Goal: Transaction & Acquisition: Register for event/course

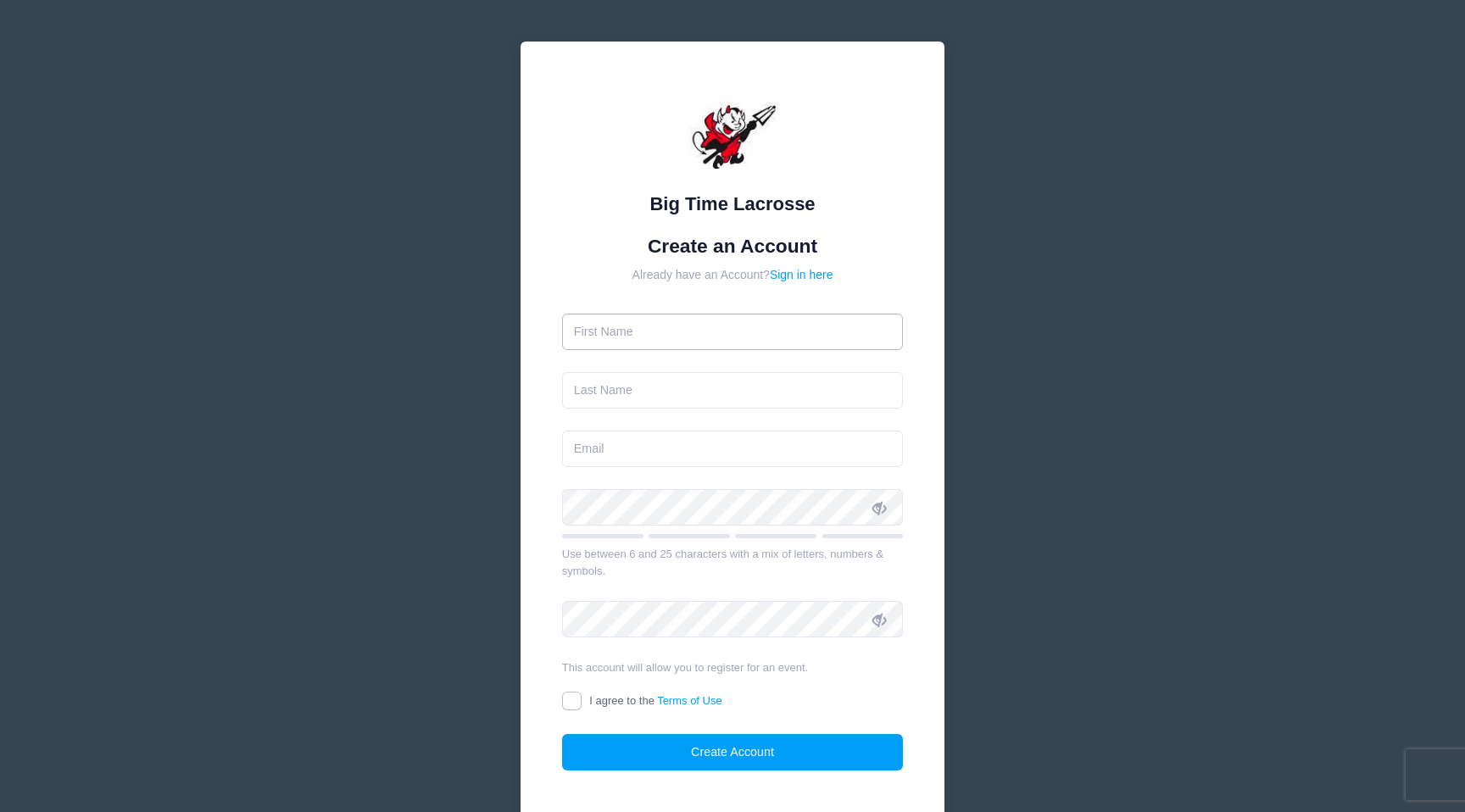
click at [686, 328] on input "text" at bounding box center [732, 332] width 342 height 36
type input "[PERSON_NAME]"
type input "[EMAIL_ADDRESS][DOMAIN_NAME]"
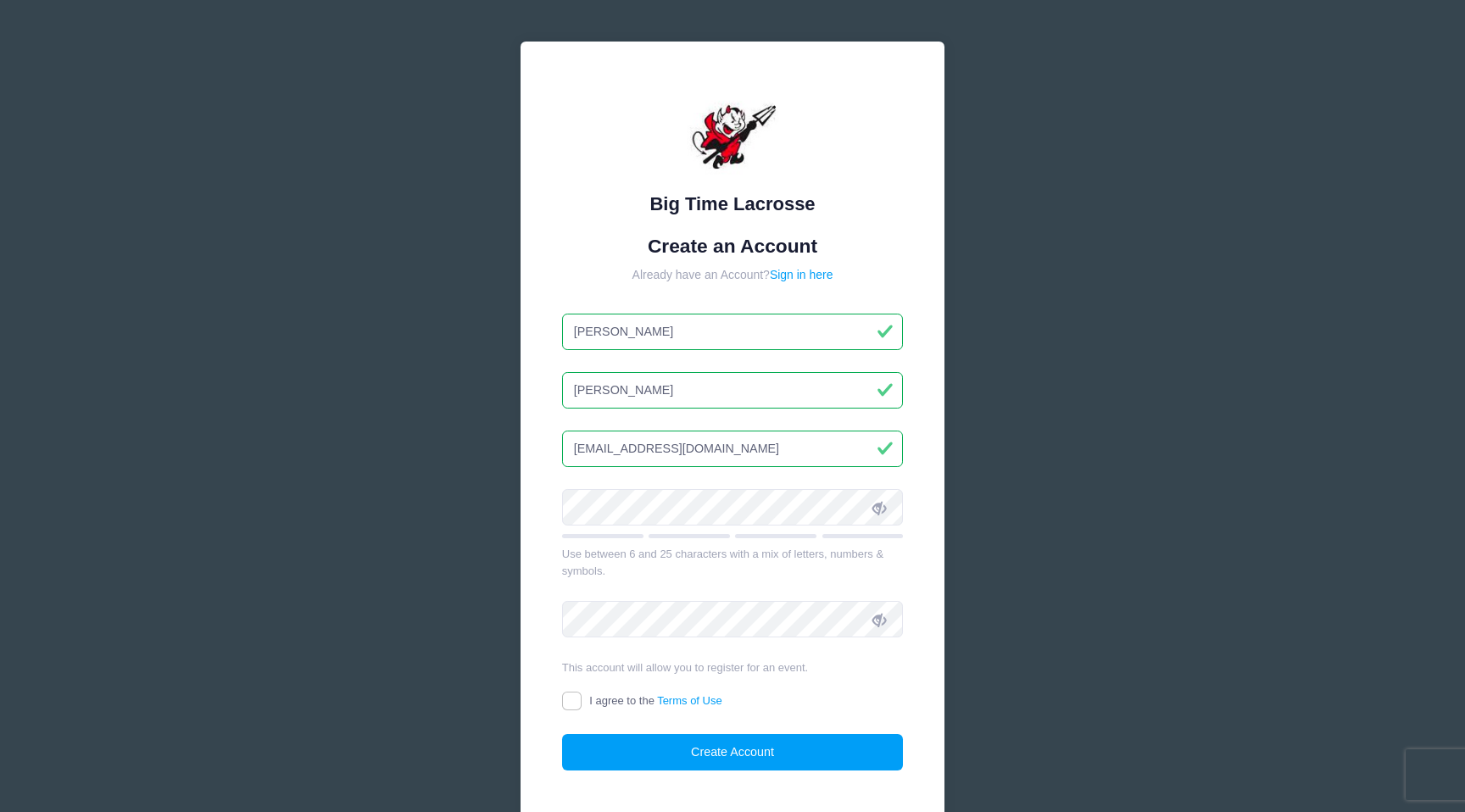
click at [562, 526] on div at bounding box center [562, 526] width 0 height 0
click at [576, 696] on input "I agree to the Terms of Use" at bounding box center [571, 701] width 20 height 20
checkbox input "true"
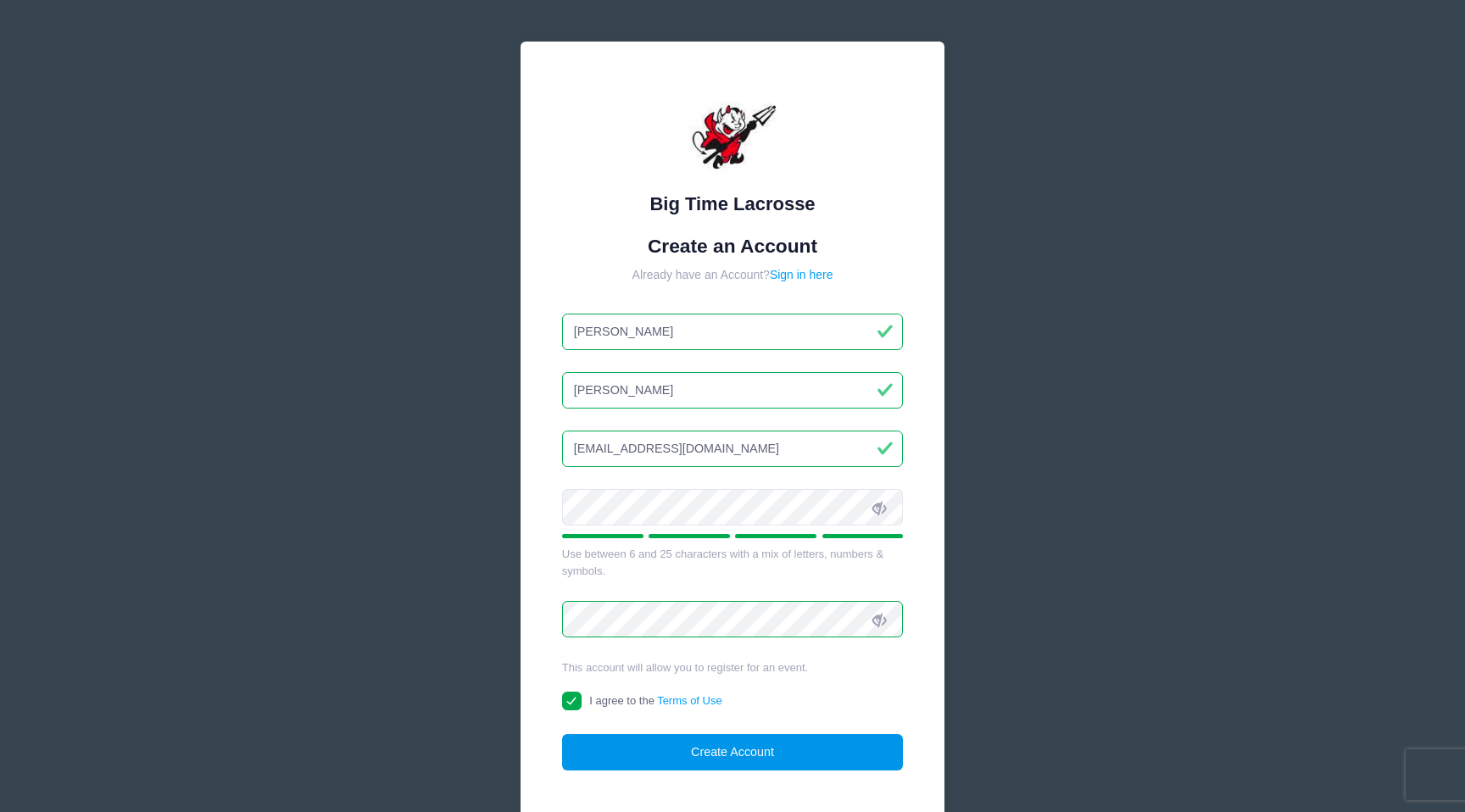
click at [736, 757] on button "Create Account" at bounding box center [732, 753] width 342 height 36
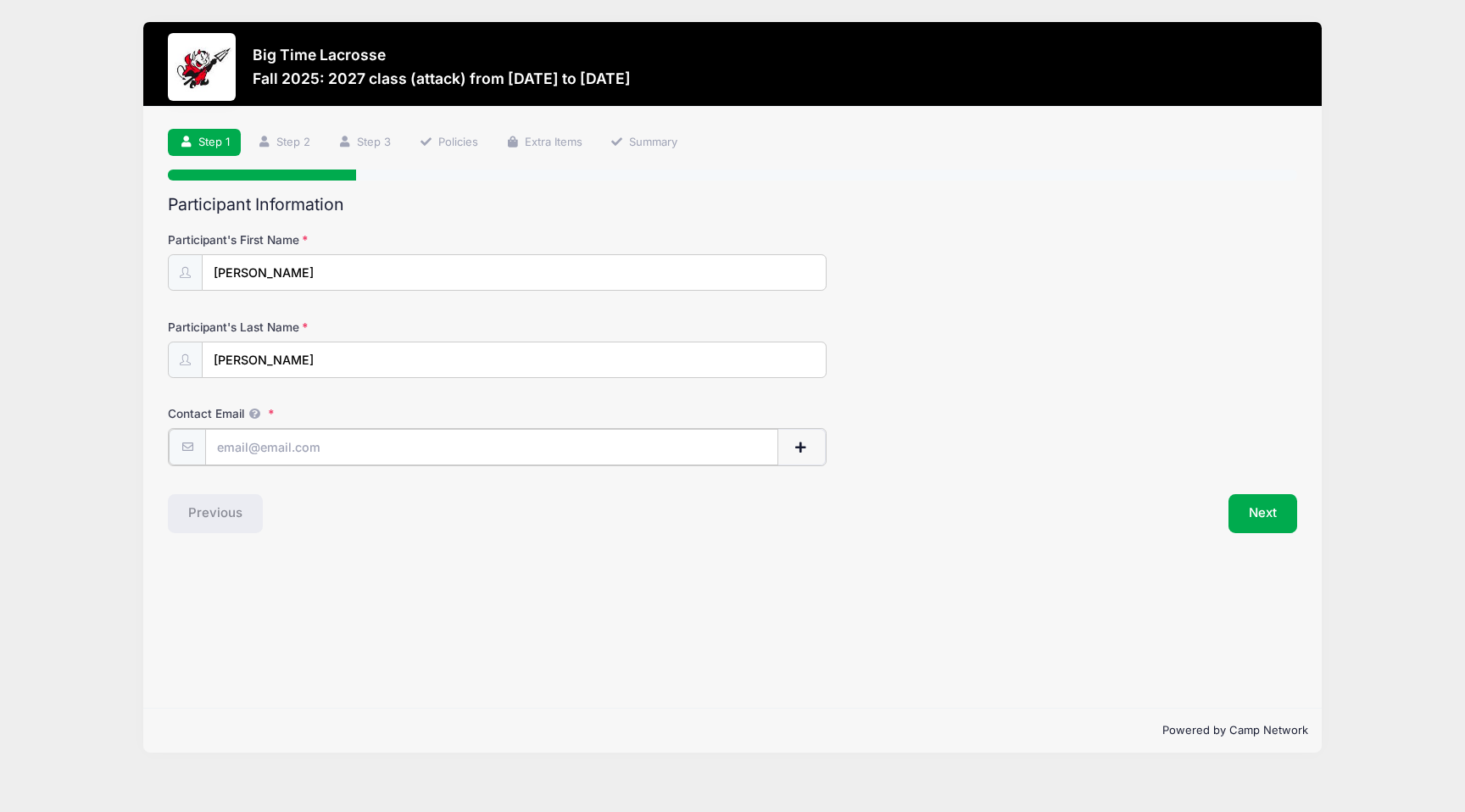
click at [271, 439] on input "Contact Email" at bounding box center [492, 447] width 573 height 36
type input "m"
paste input "[EMAIL_ADDRESS][DOMAIN_NAME]"
type input "[EMAIL_ADDRESS][DOMAIN_NAME]"
click at [1258, 512] on button "Next" at bounding box center [1263, 512] width 69 height 39
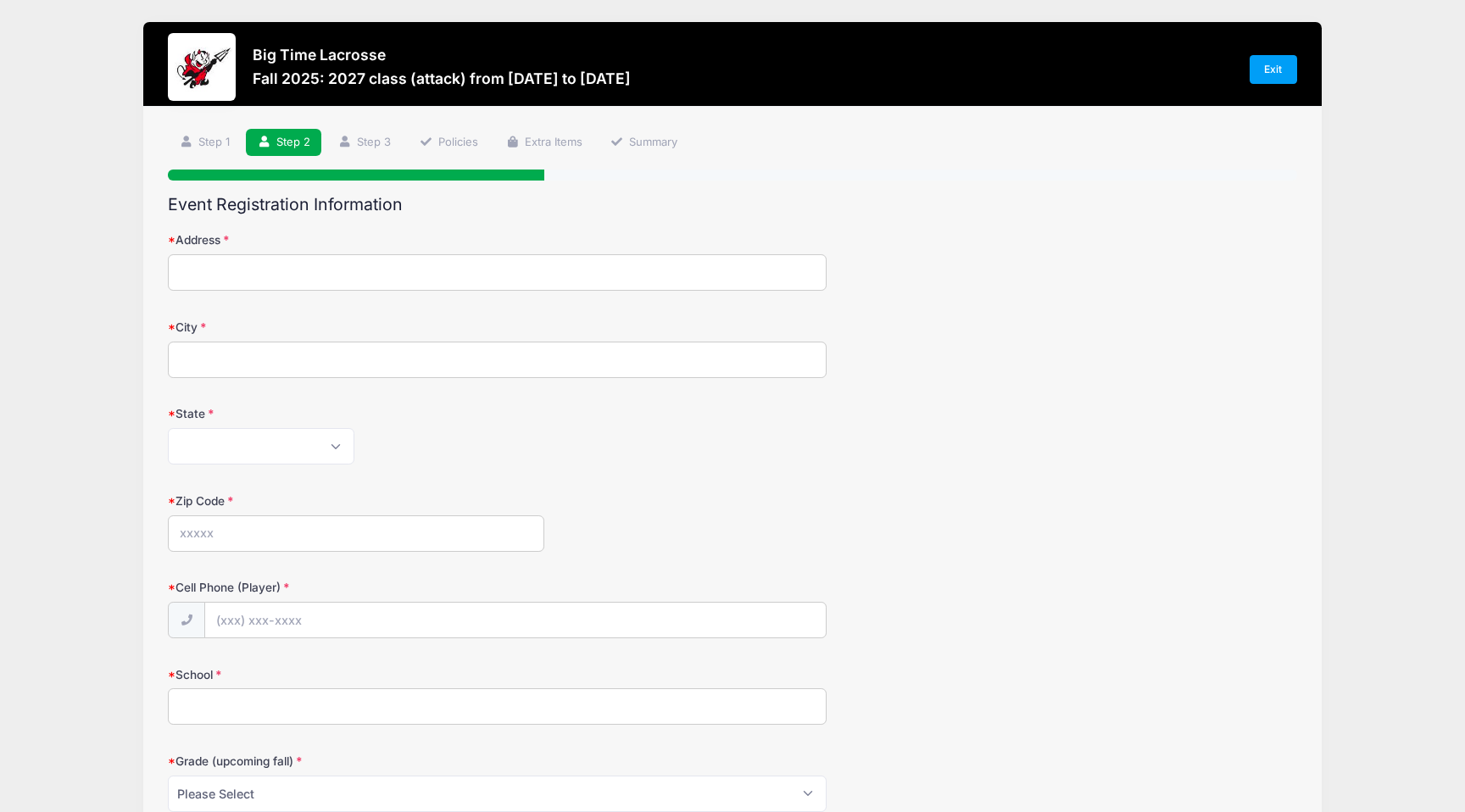
click at [215, 276] on input "Address" at bounding box center [497, 273] width 659 height 36
type input "10 Keyes Hill Road"
type input "Hollis"
select select "NH"
type input "03049"
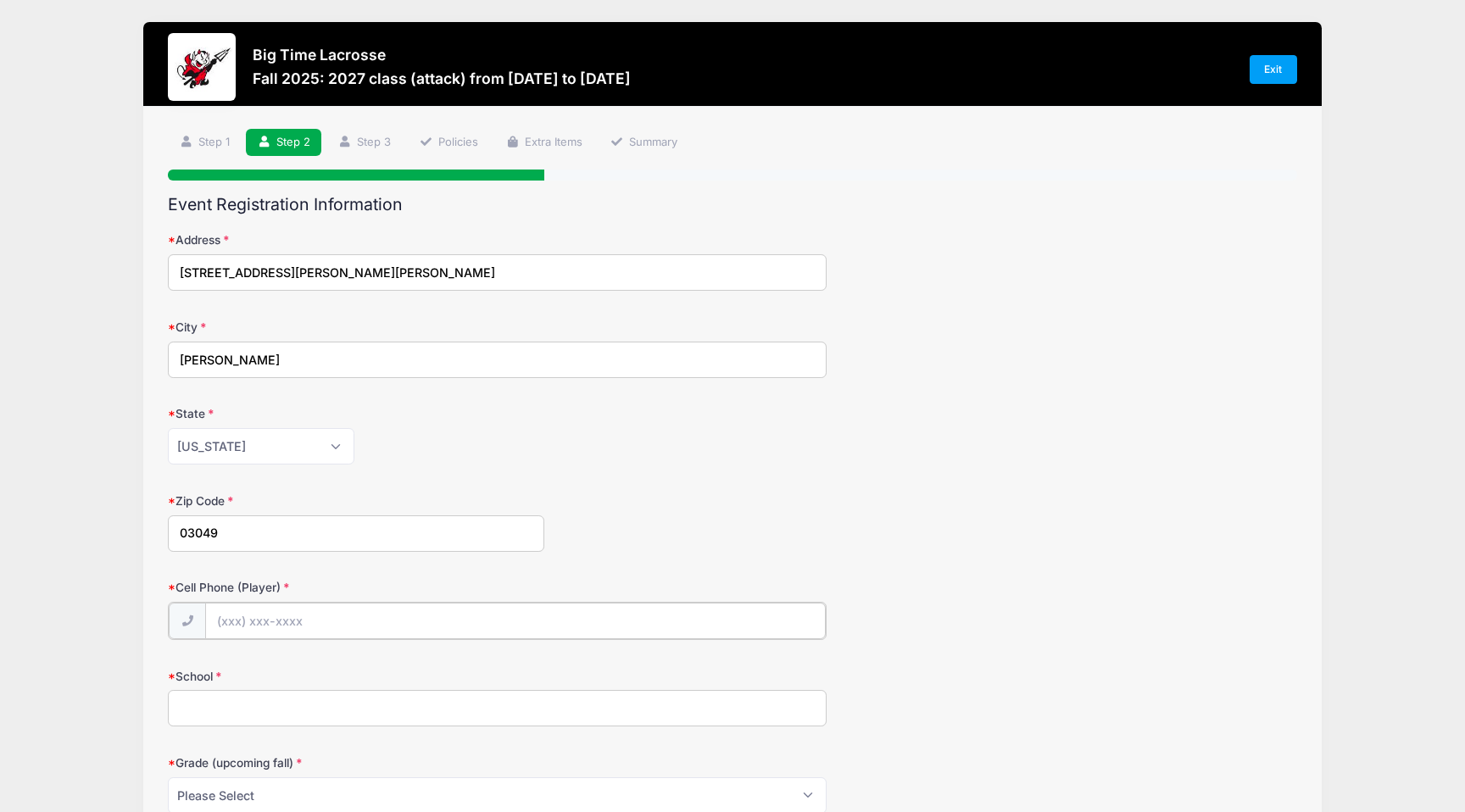
type input "(617) 460-3501"
click at [251, 707] on input "School" at bounding box center [497, 706] width 659 height 36
type input "Hollis Brookline High School"
click at [281, 785] on select "Please Select Pre-K 1st 2nd 3rd 4th 5th 6th 7th 8th 9th 10th 11th 12th" at bounding box center [497, 794] width 659 height 36
select select "11th"
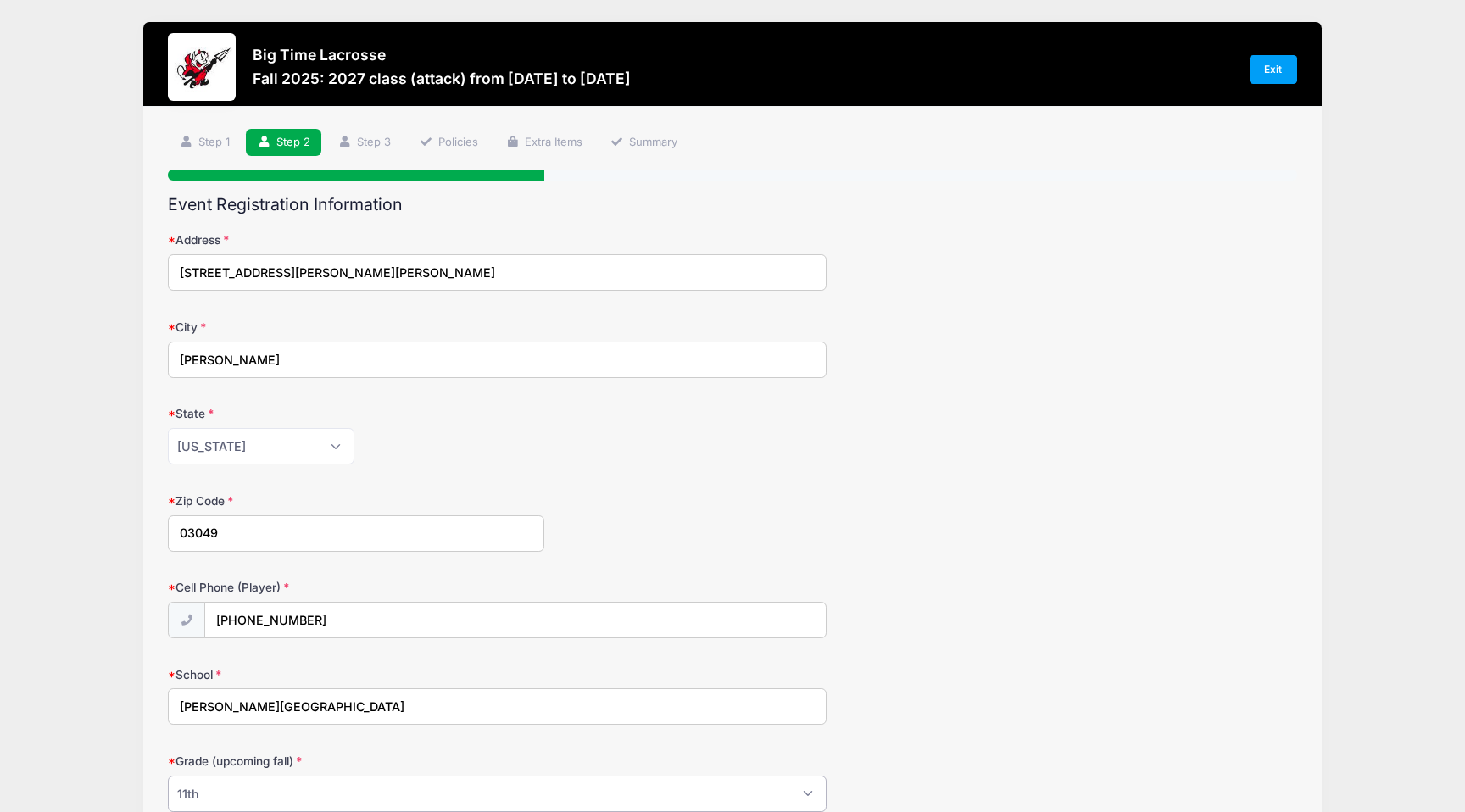
click at [168, 776] on select "Please Select Pre-K 1st 2nd 3rd 4th 5th 6th 7th 8th 9th 10th 11th 12th" at bounding box center [497, 794] width 659 height 36
click at [1428, 88] on div "Big Time Lacrosse Fall 2025: 2027 class (attack) from 10/05 to 10/05/2025 Exit …" at bounding box center [733, 737] width 1414 height 1474
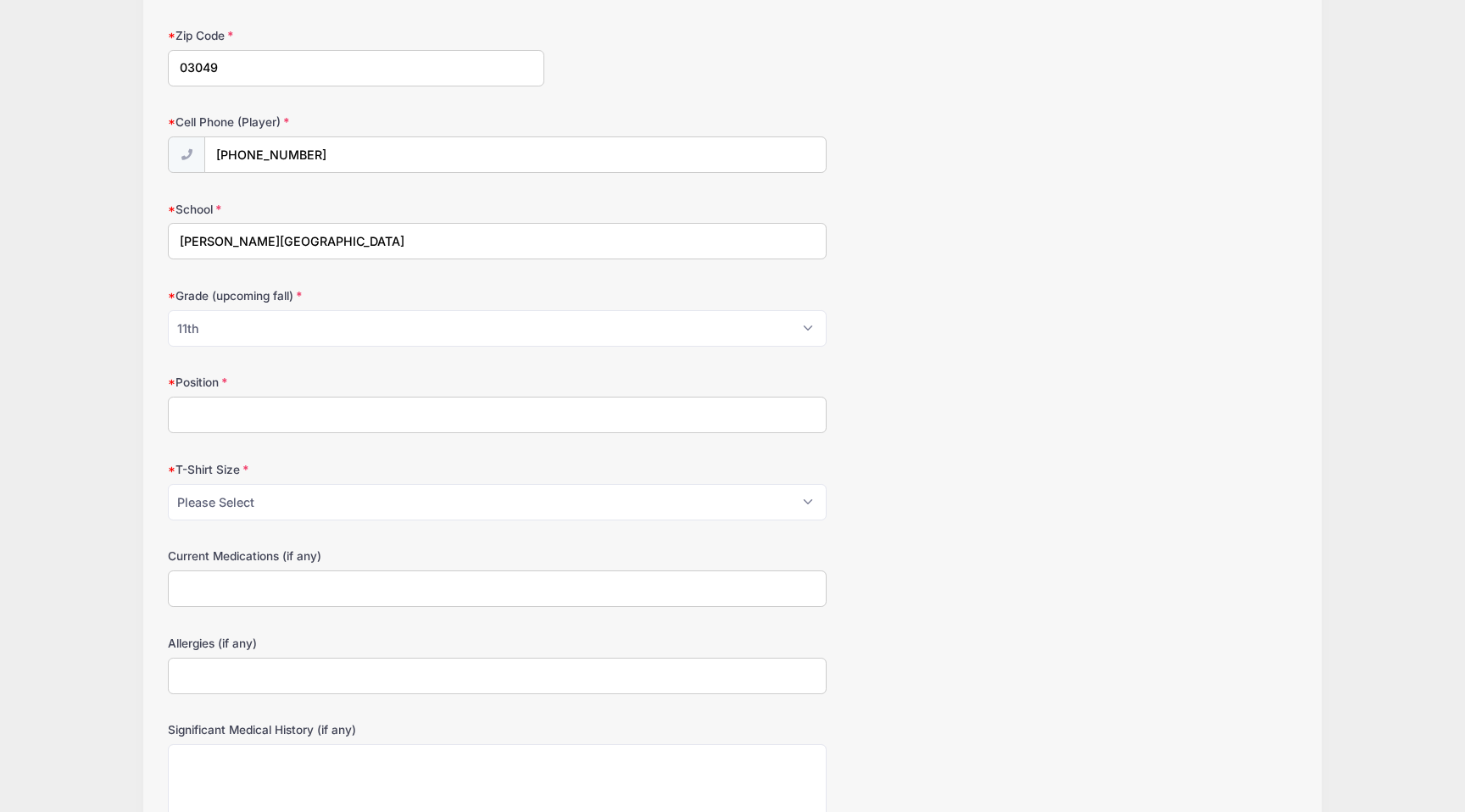
scroll to position [508, 0]
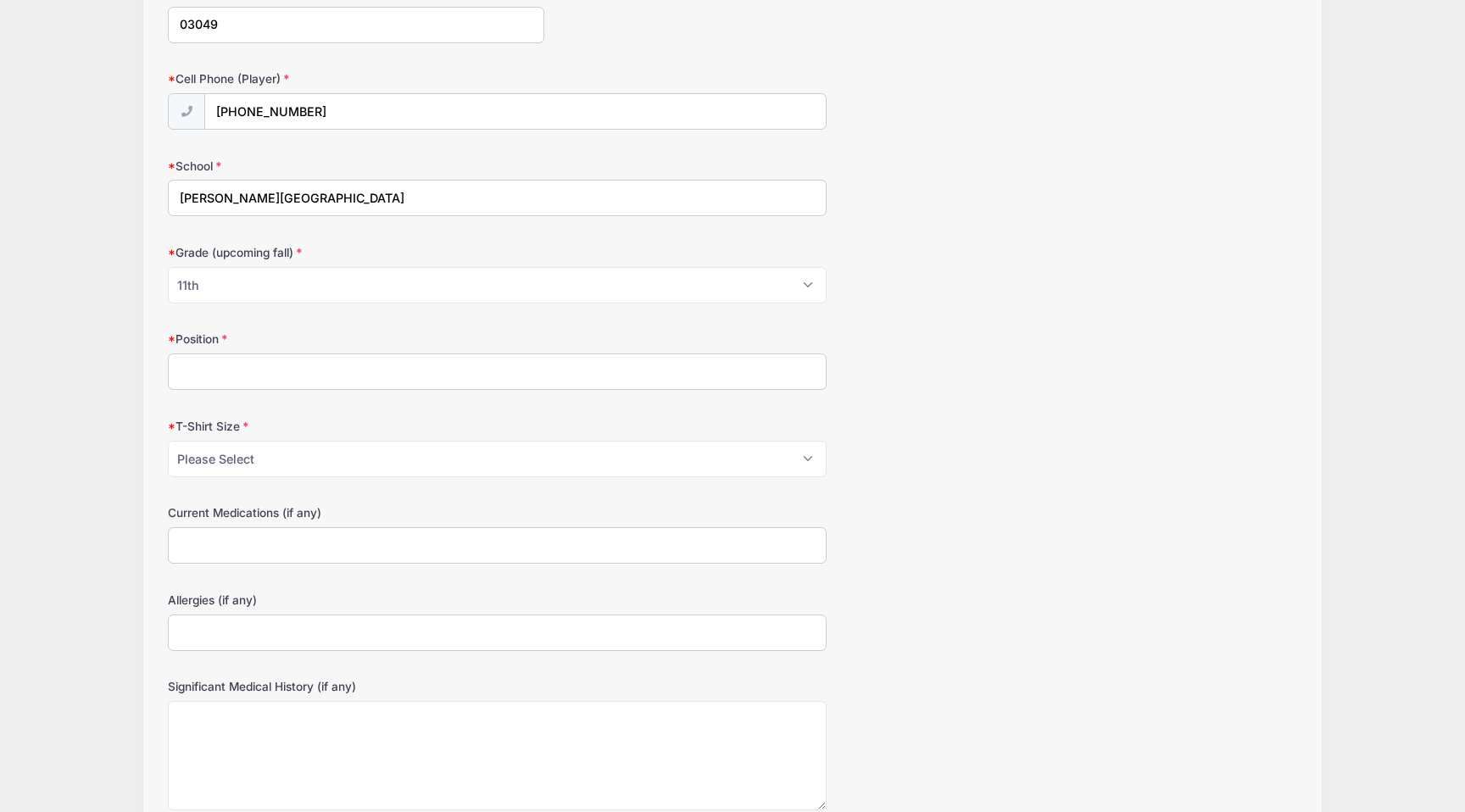
click at [290, 372] on input "Position" at bounding box center [497, 372] width 659 height 36
click at [249, 370] on input "Attackl" at bounding box center [497, 372] width 659 height 36
type input "Attack"
click at [192, 469] on select "Please Select Youth Small Youth Medium Youth Large Adult Small Adult Medium Adu…" at bounding box center [497, 459] width 659 height 36
select select "Adult Medium"
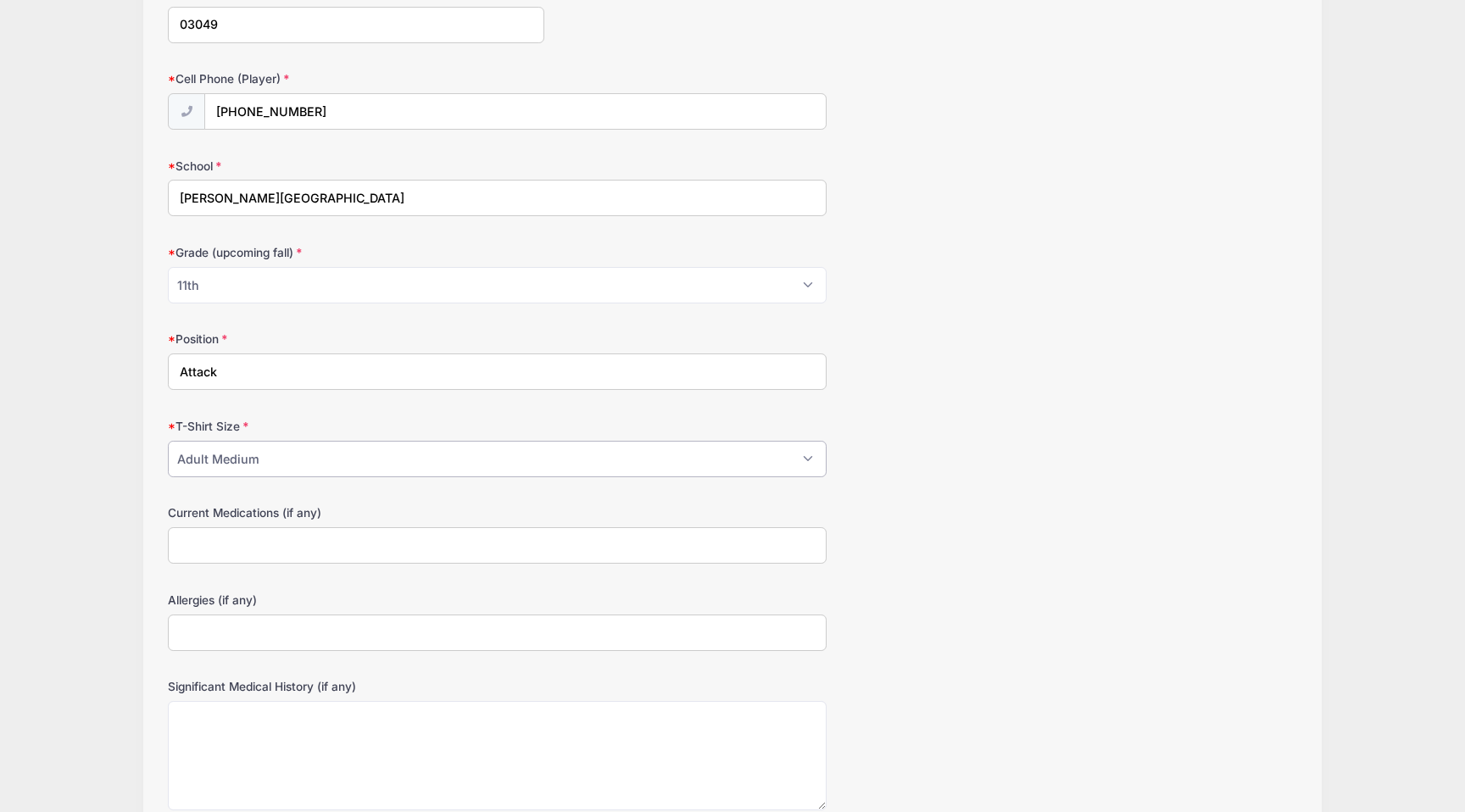
click at [168, 441] on select "Please Select Youth Small Youth Medium Youth Large Adult Small Adult Medium Adu…" at bounding box center [497, 459] width 659 height 36
click at [201, 533] on input "Current Medications (if any)" at bounding box center [497, 545] width 659 height 36
type input "None"
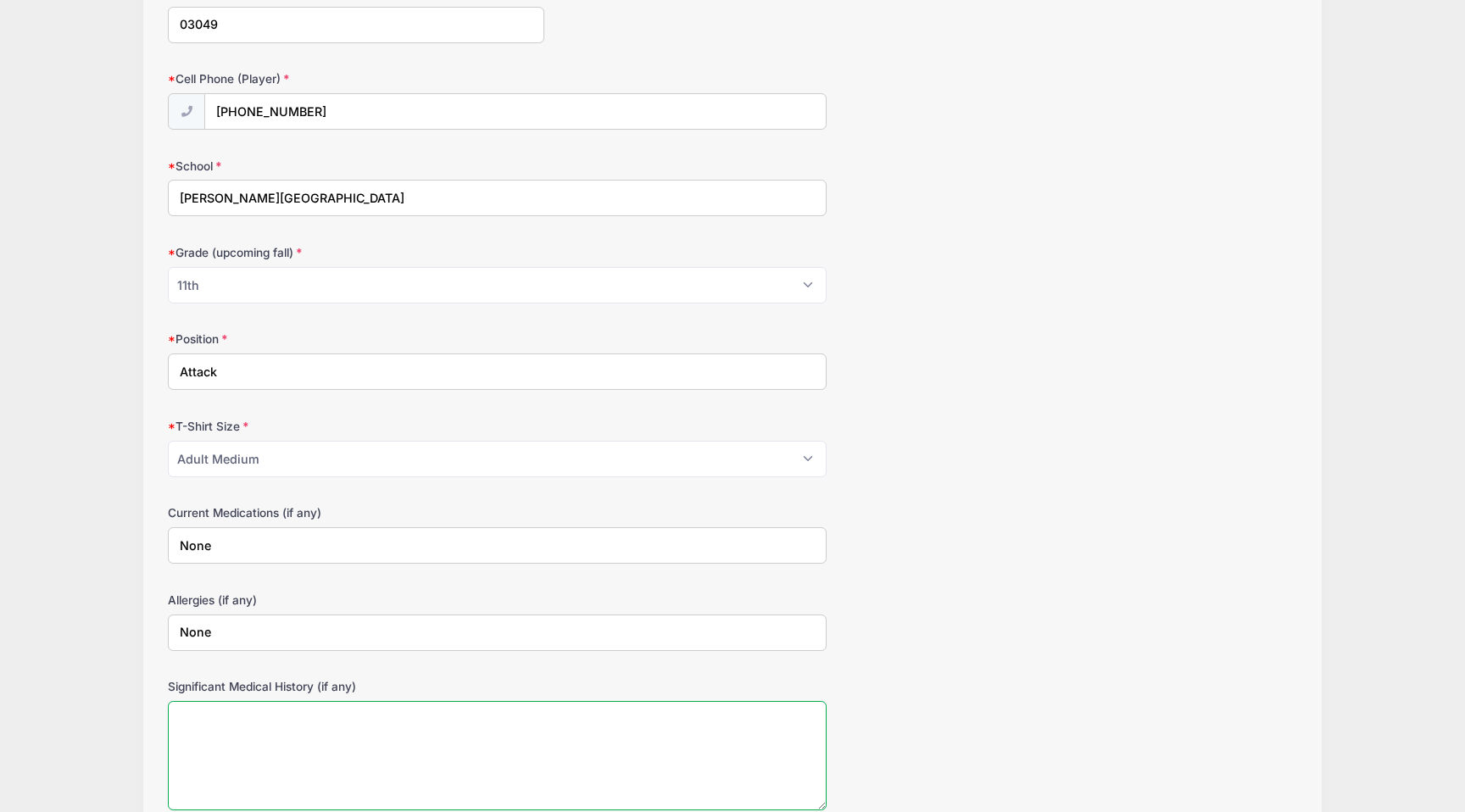
click at [272, 747] on textarea "Significant Medical History (if any)" at bounding box center [497, 755] width 659 height 109
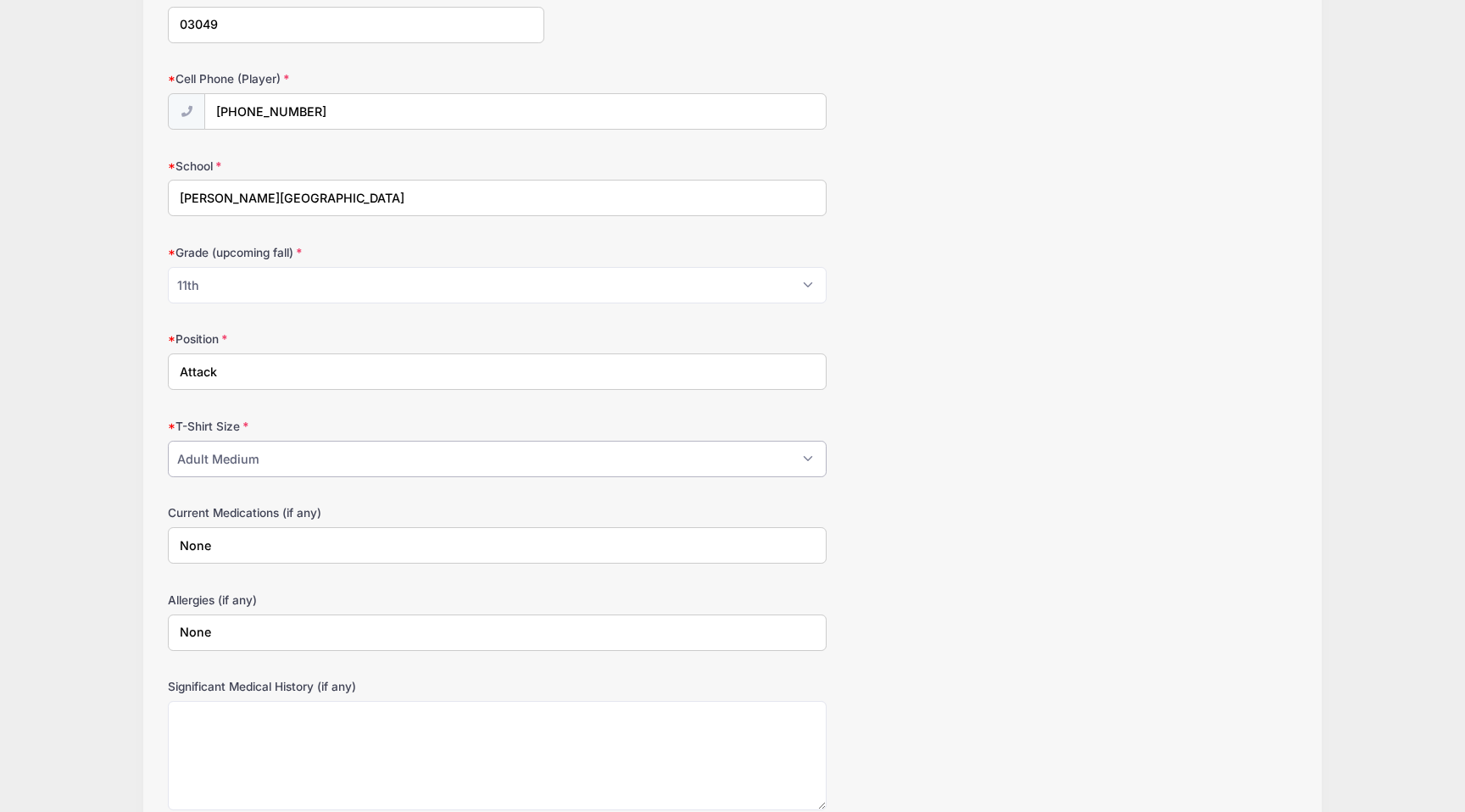
click at [439, 443] on select "Please Select Youth Small Youth Medium Youth Large Adult Small Adult Medium Adu…" at bounding box center [497, 459] width 659 height 36
click at [168, 441] on select "Please Select Youth Small Youth Medium Youth Large Adult Small Adult Medium Adu…" at bounding box center [497, 459] width 659 height 36
click at [434, 449] on select "Please Select Youth Small Youth Medium Youth Large Adult Small Adult Medium Adu…" at bounding box center [497, 459] width 659 height 36
select select "Adult Medium"
click at [168, 441] on select "Please Select Youth Small Youth Medium Youth Large Adult Small Adult Medium Adu…" at bounding box center [497, 459] width 659 height 36
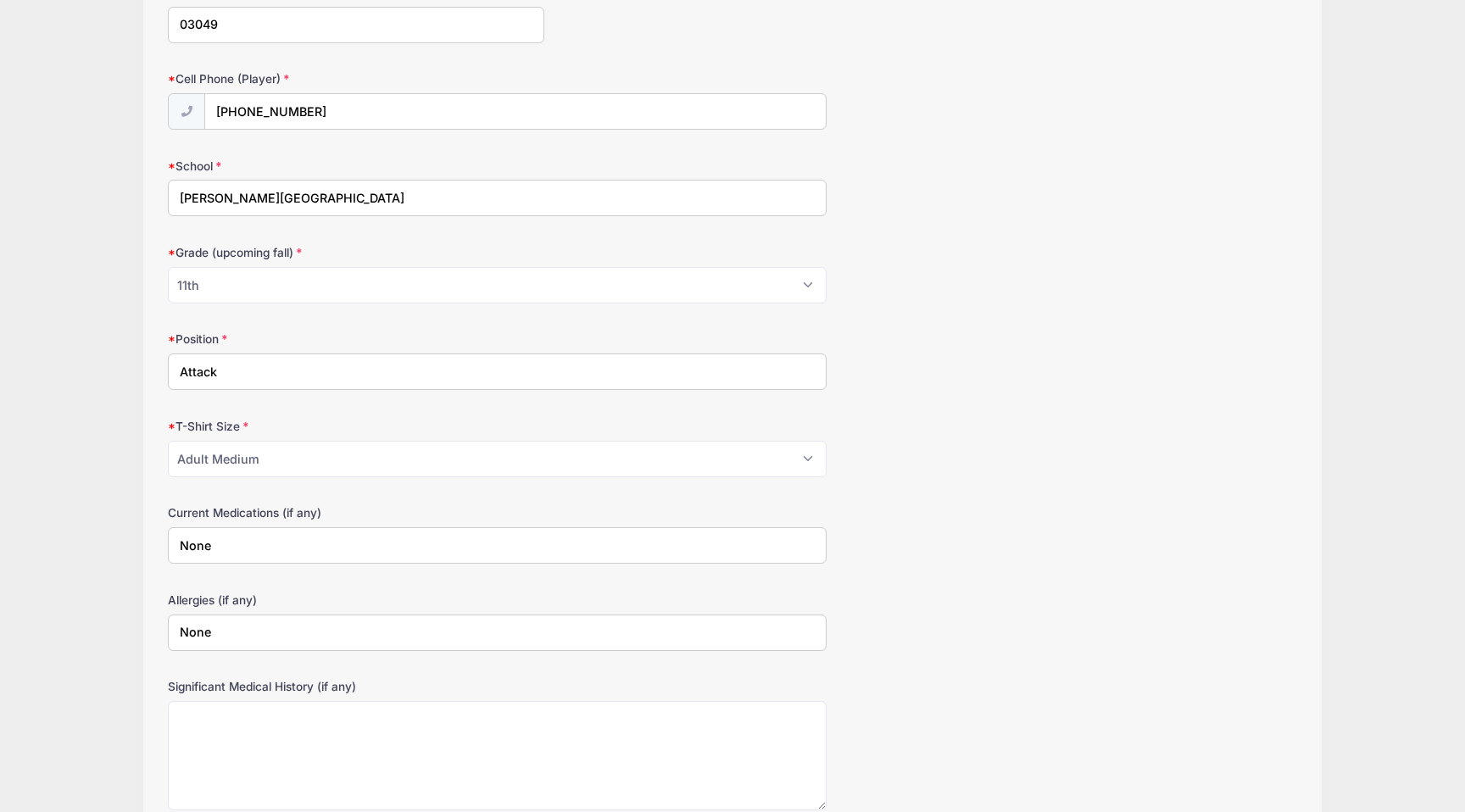
click at [18, 315] on div "Big Time Lacrosse Fall 2025: 2027 class (attack) from 10/05 to 10/05/2025 Exit …" at bounding box center [732, 229] width 1465 height 1474
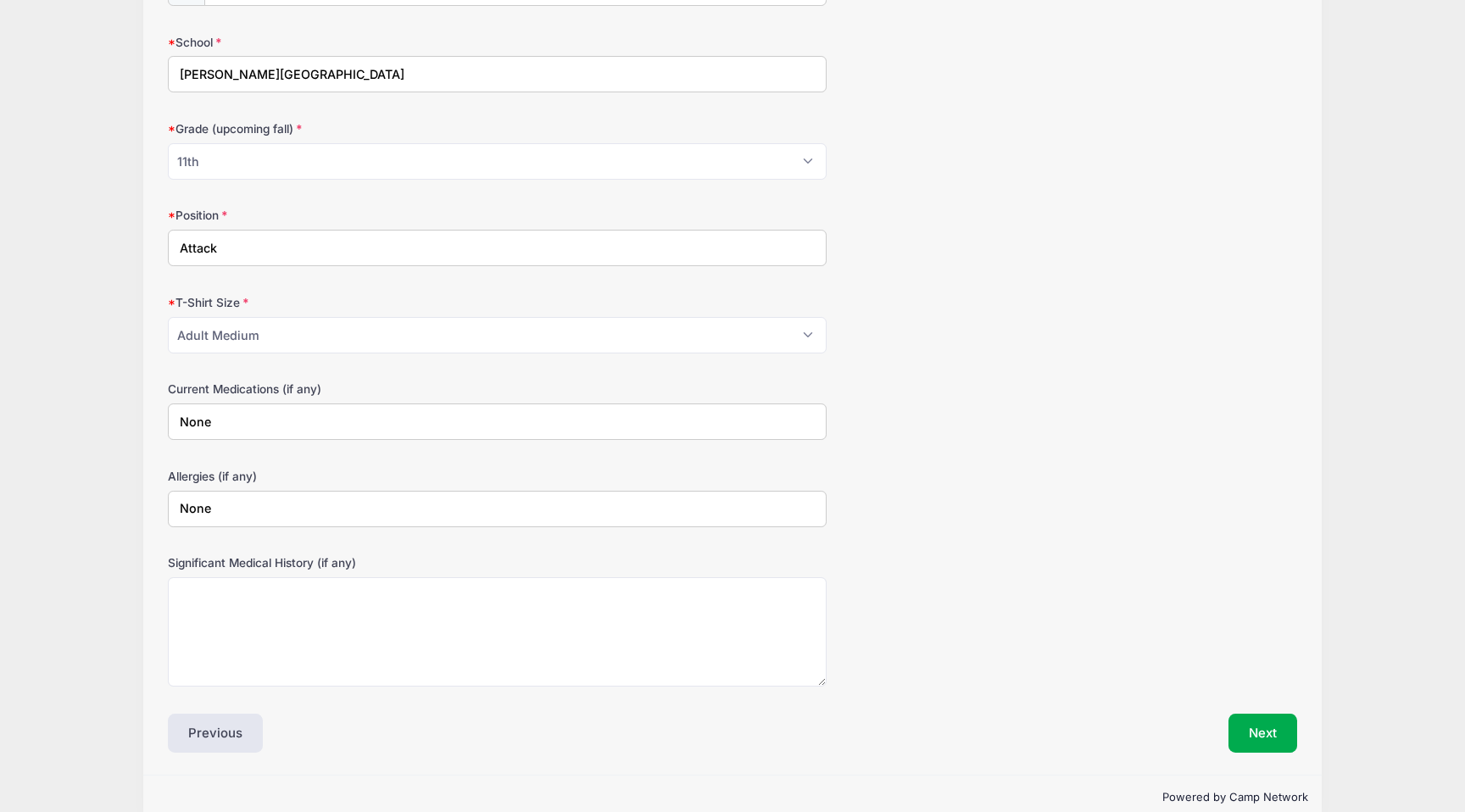
scroll to position [661, 0]
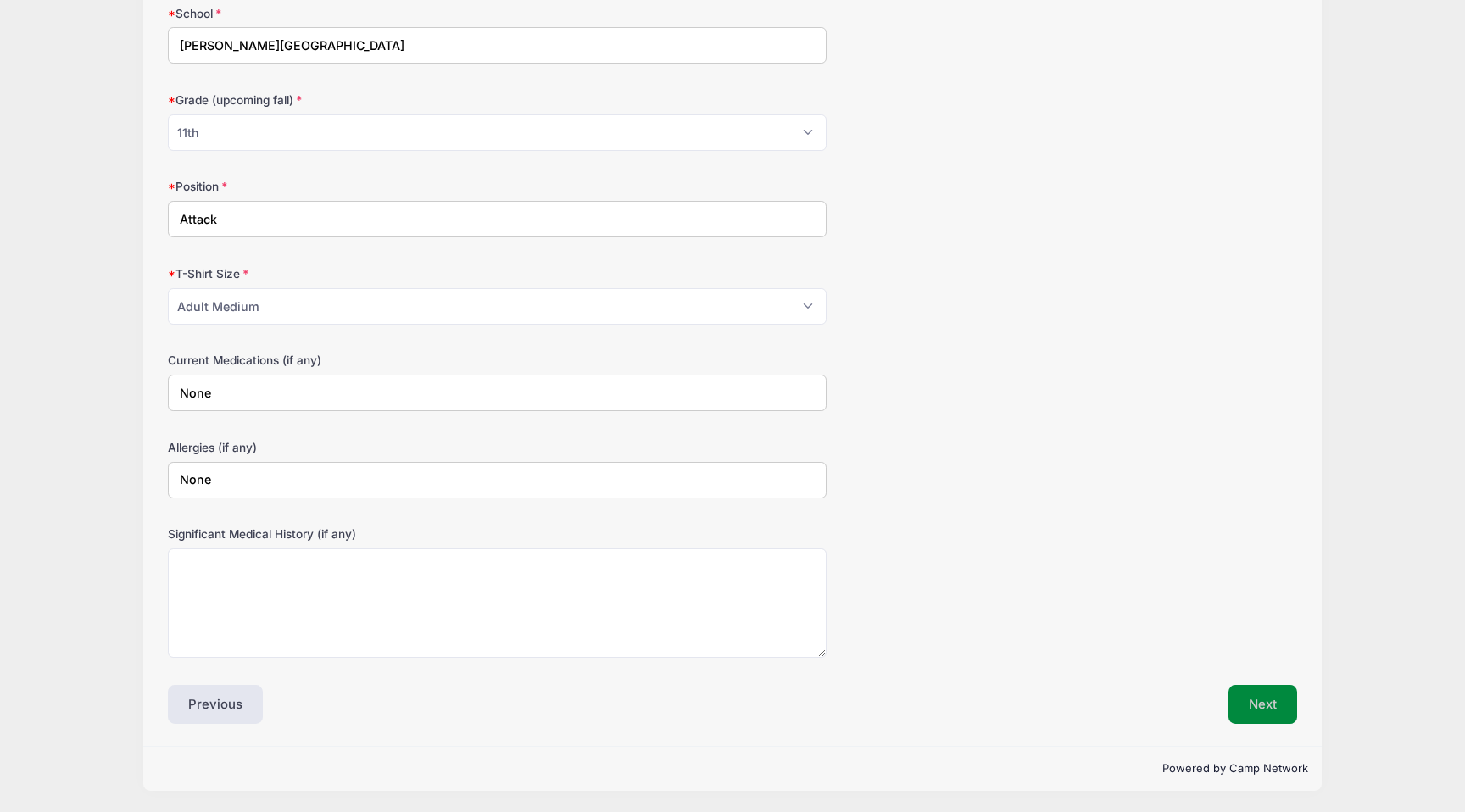
click at [1246, 714] on button "Next" at bounding box center [1263, 704] width 69 height 39
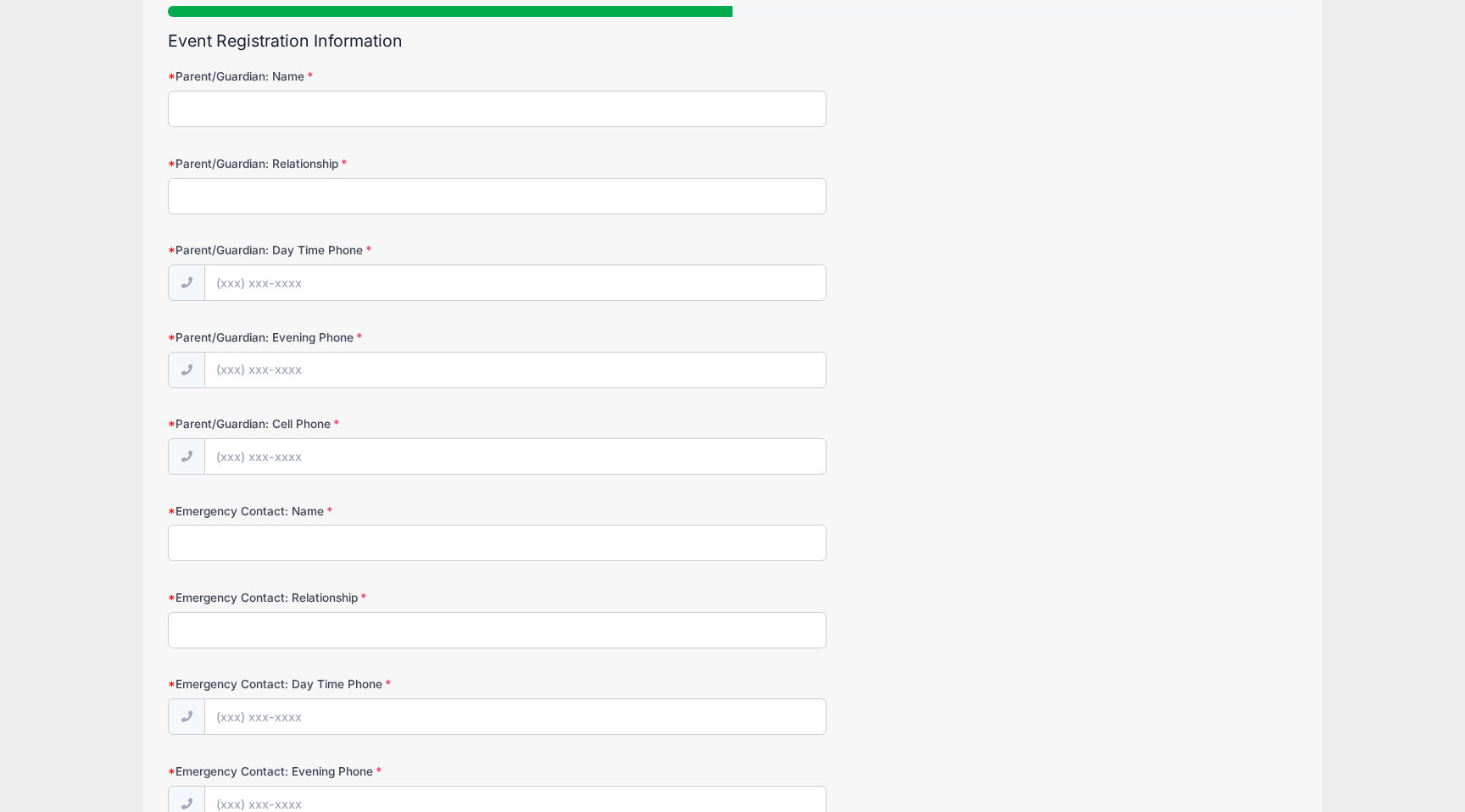
scroll to position [0, 0]
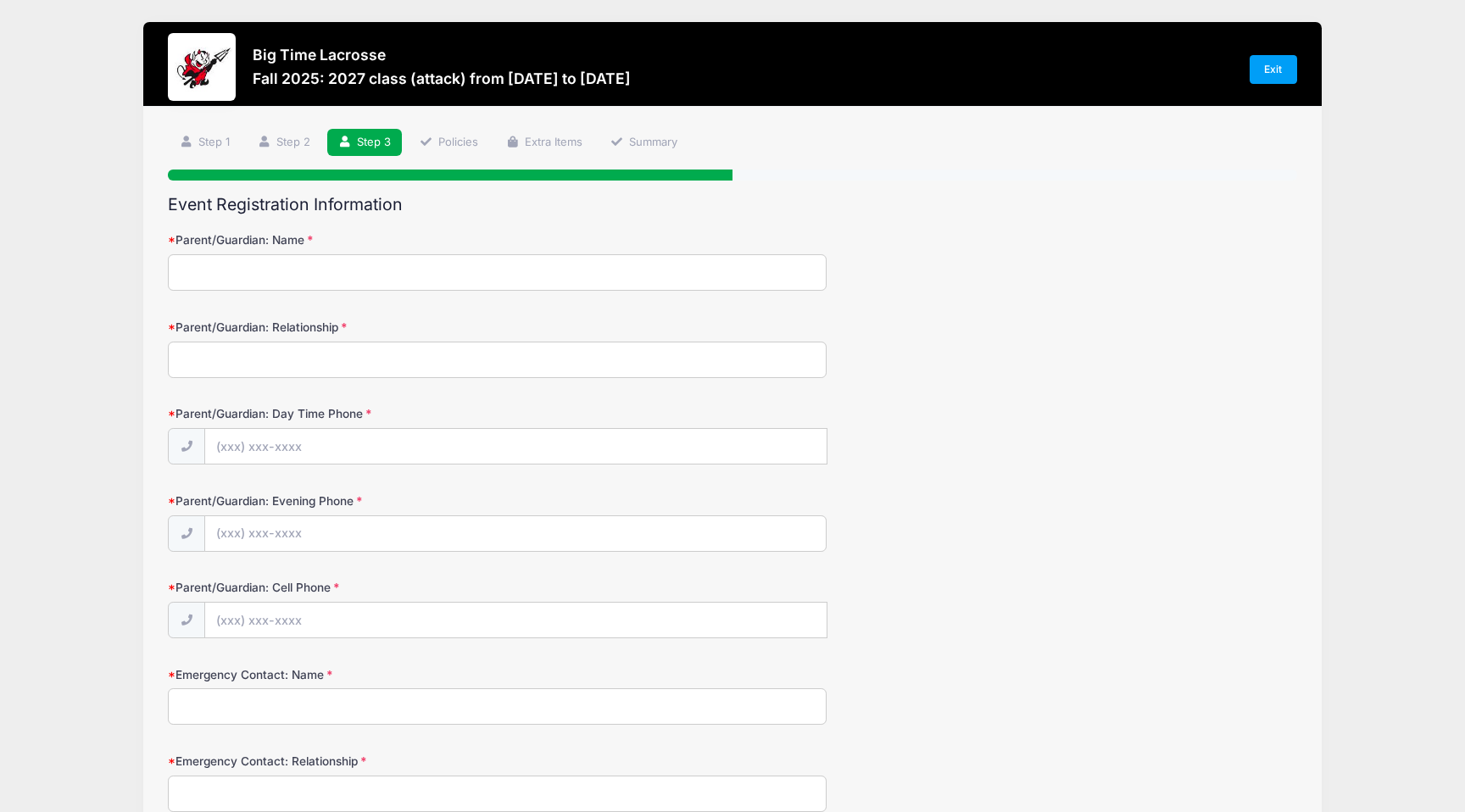
click at [379, 259] on input "Parent/Guardian: Name" at bounding box center [497, 273] width 659 height 36
type input "Eileen Doody"
type input "(617) 460-3501"
click at [317, 358] on input "Parent/Guardian: Relationship" at bounding box center [497, 360] width 659 height 36
type input "mother"
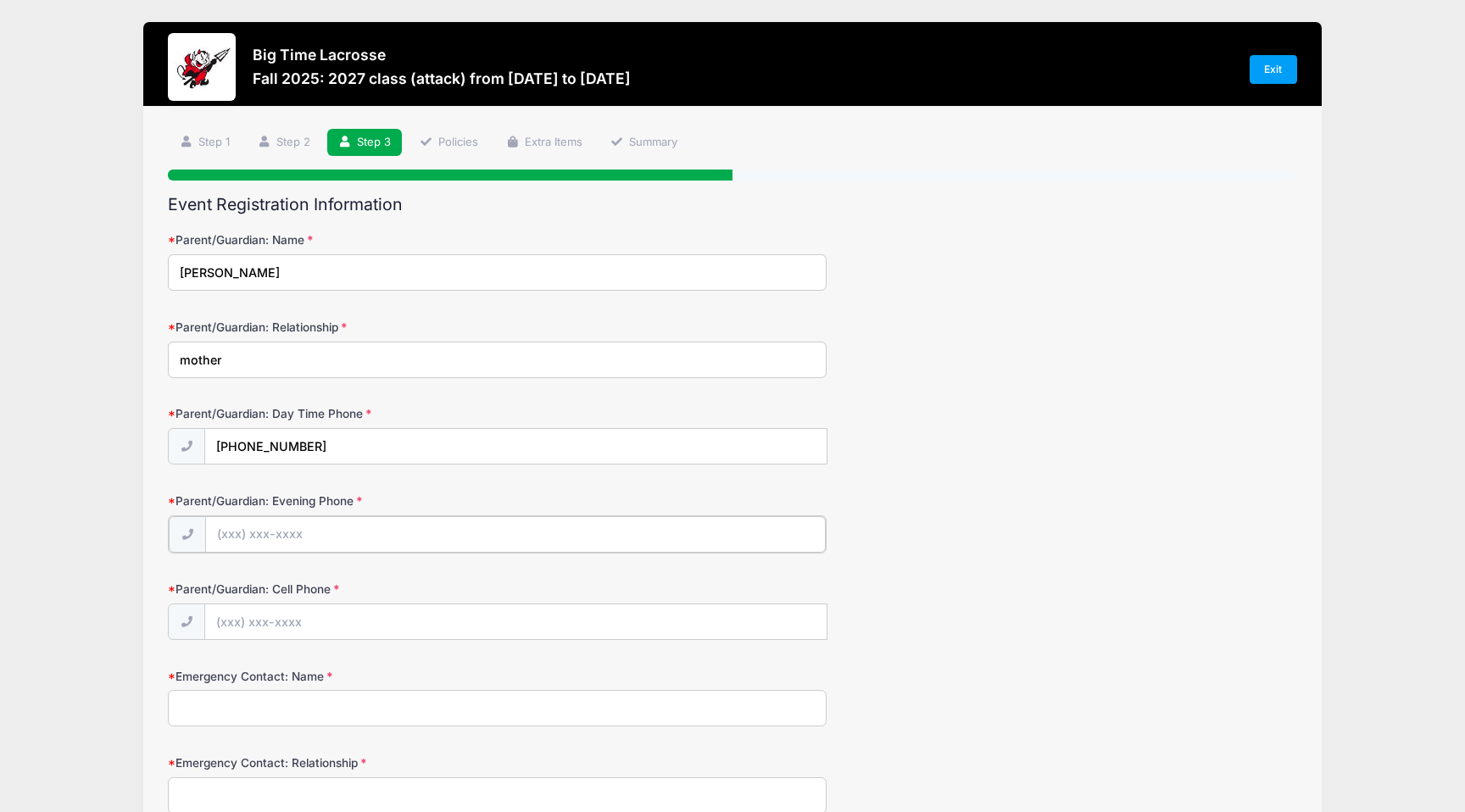
click at [280, 532] on input "Parent/Guardian: Evening Phone" at bounding box center [515, 534] width 620 height 36
type input "(617) 460-3501"
click at [269, 613] on input "Parent/Guardian: Cell Phone" at bounding box center [516, 621] width 621 height 36
type input "(617) 460-3501"
click at [195, 701] on input "Emergency Contact: Name" at bounding box center [497, 706] width 659 height 36
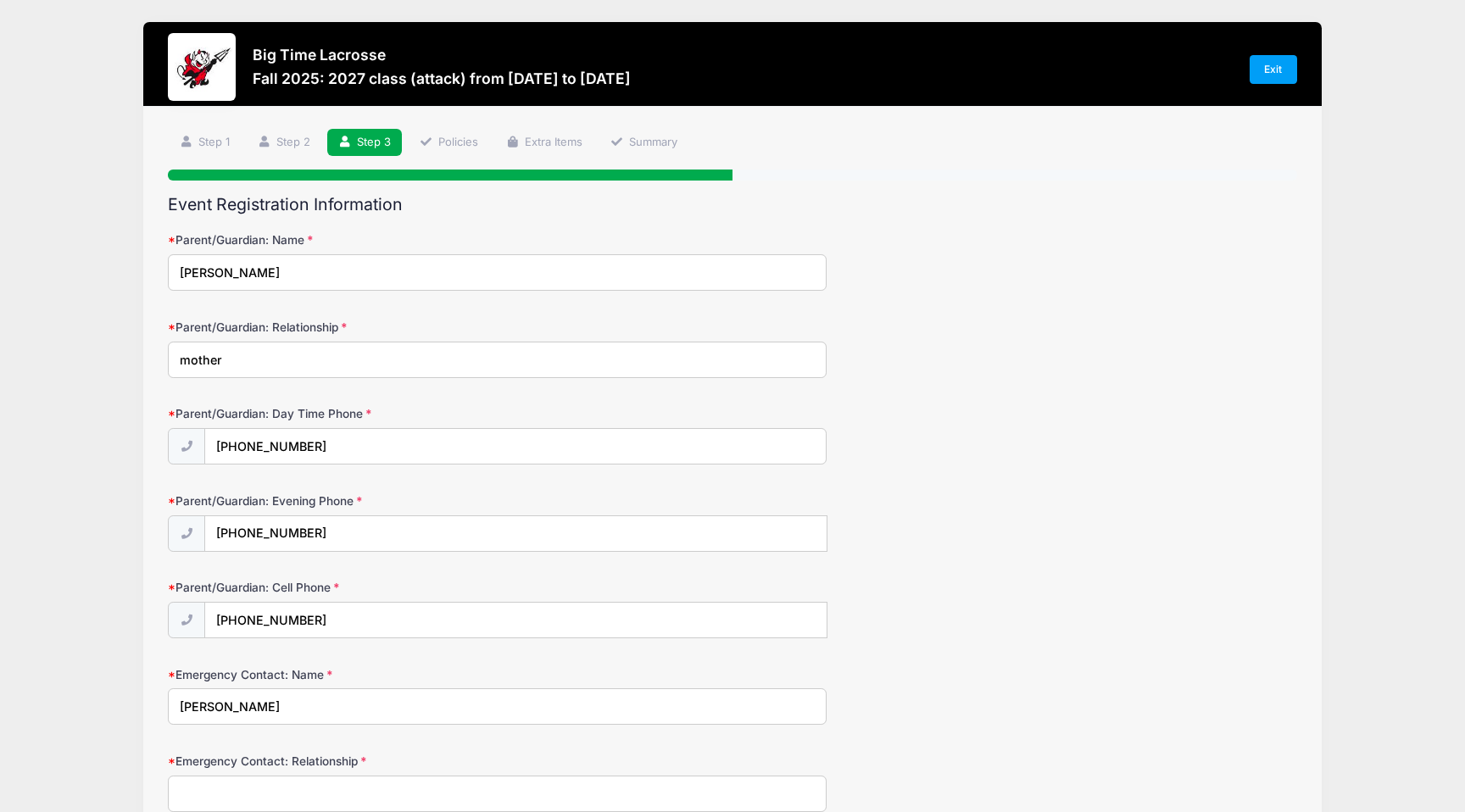
type input "John O'Hearn"
type input "617-285-3392"
click at [1101, 479] on form "Parent/Guardian: Name Eileen Doody Parent/Guardian: Relationship mother Parent/…" at bounding box center [732, 782] width 1130 height 1101
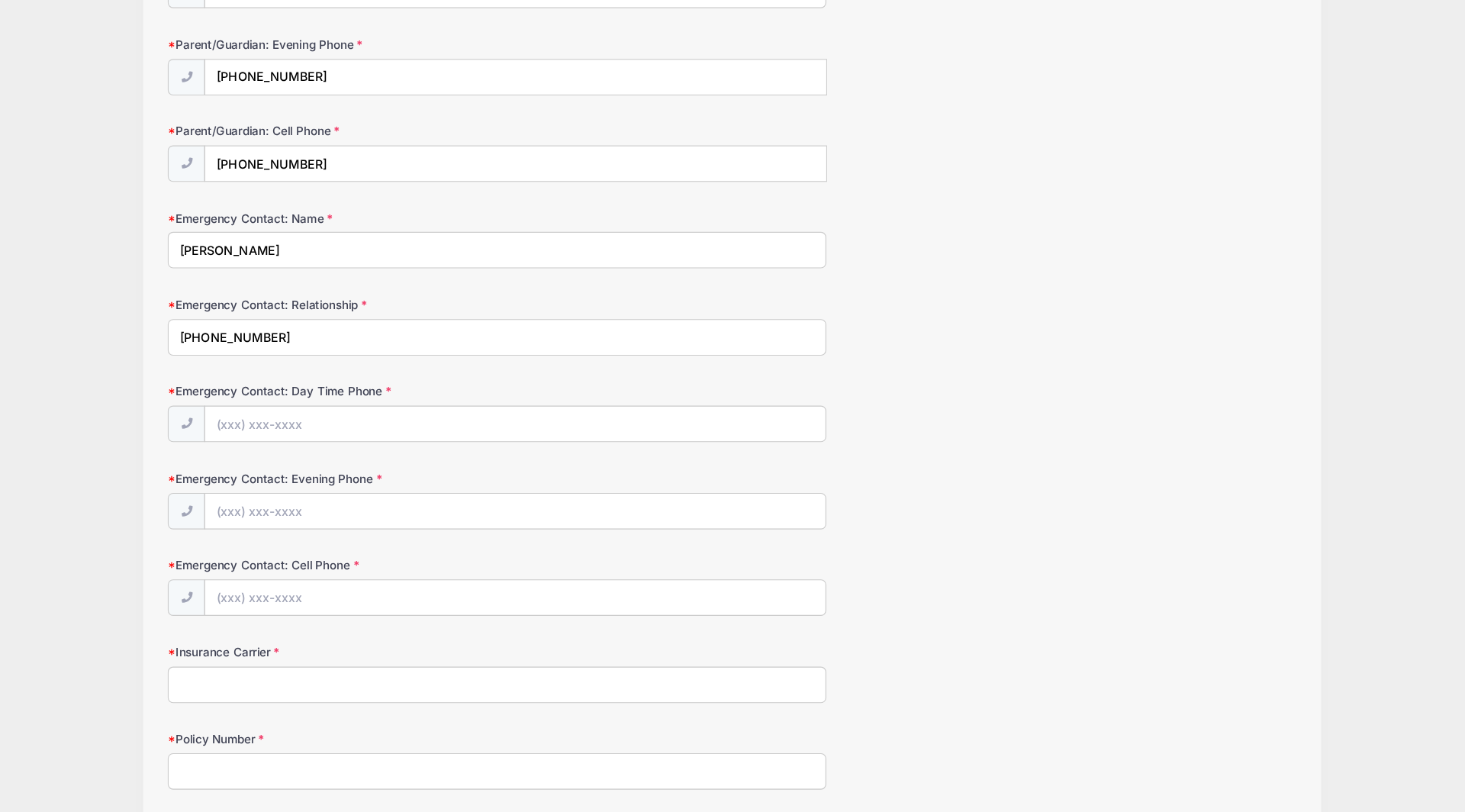
scroll to position [427, 0]
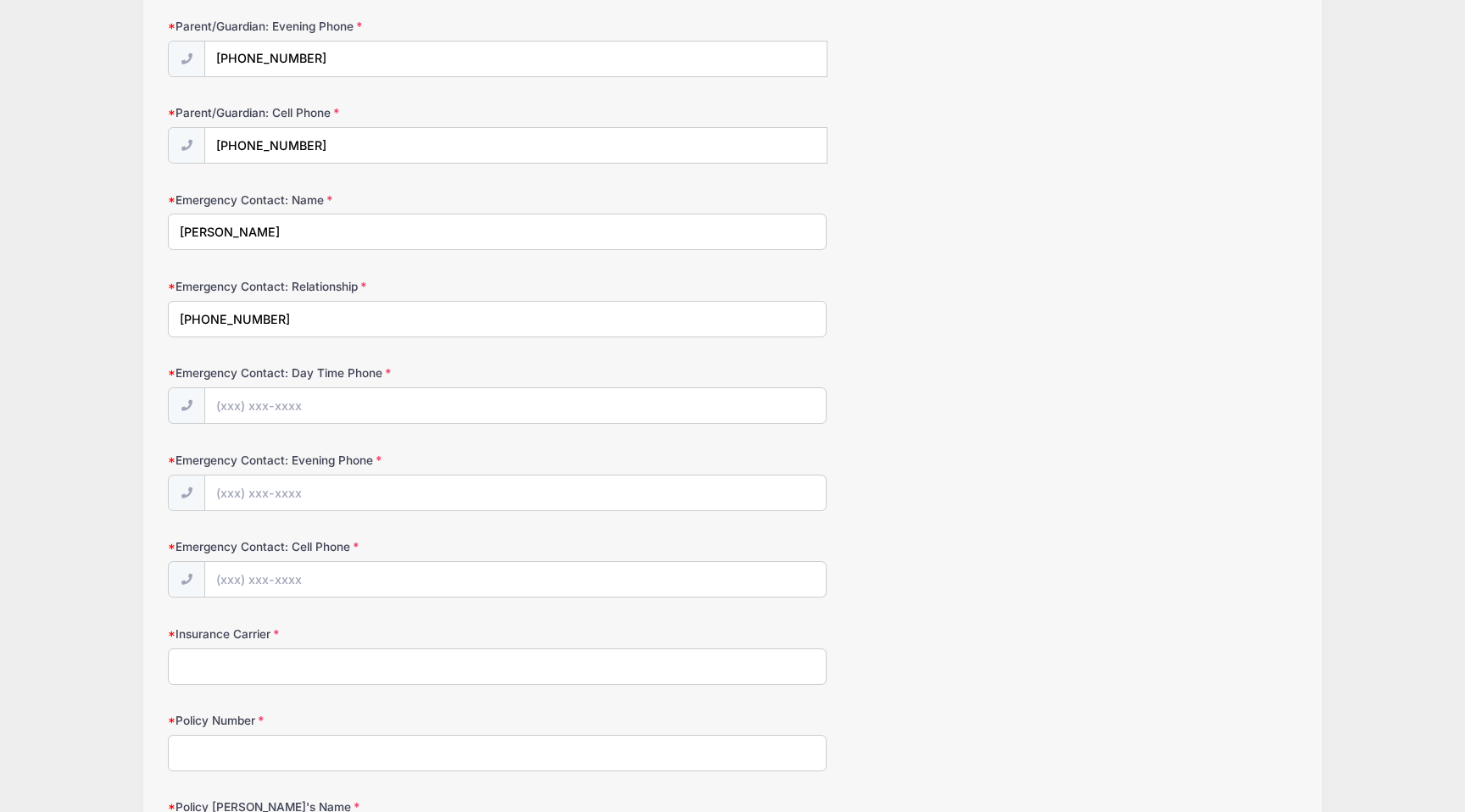
drag, startPoint x: 282, startPoint y: 316, endPoint x: 108, endPoint y: 313, distance: 174.0
click at [108, 313] on div "Big Time Lacrosse Fall 2025: 2027 class (attack) from 10/05 to 10/05/2025 Exit …" at bounding box center [733, 269] width 1414 height 1489
click at [208, 406] on input "Emergency Contact: Day Time Phone" at bounding box center [515, 406] width 620 height 36
paste input "(617) 285-3392"
type input "(617) 285-3392"
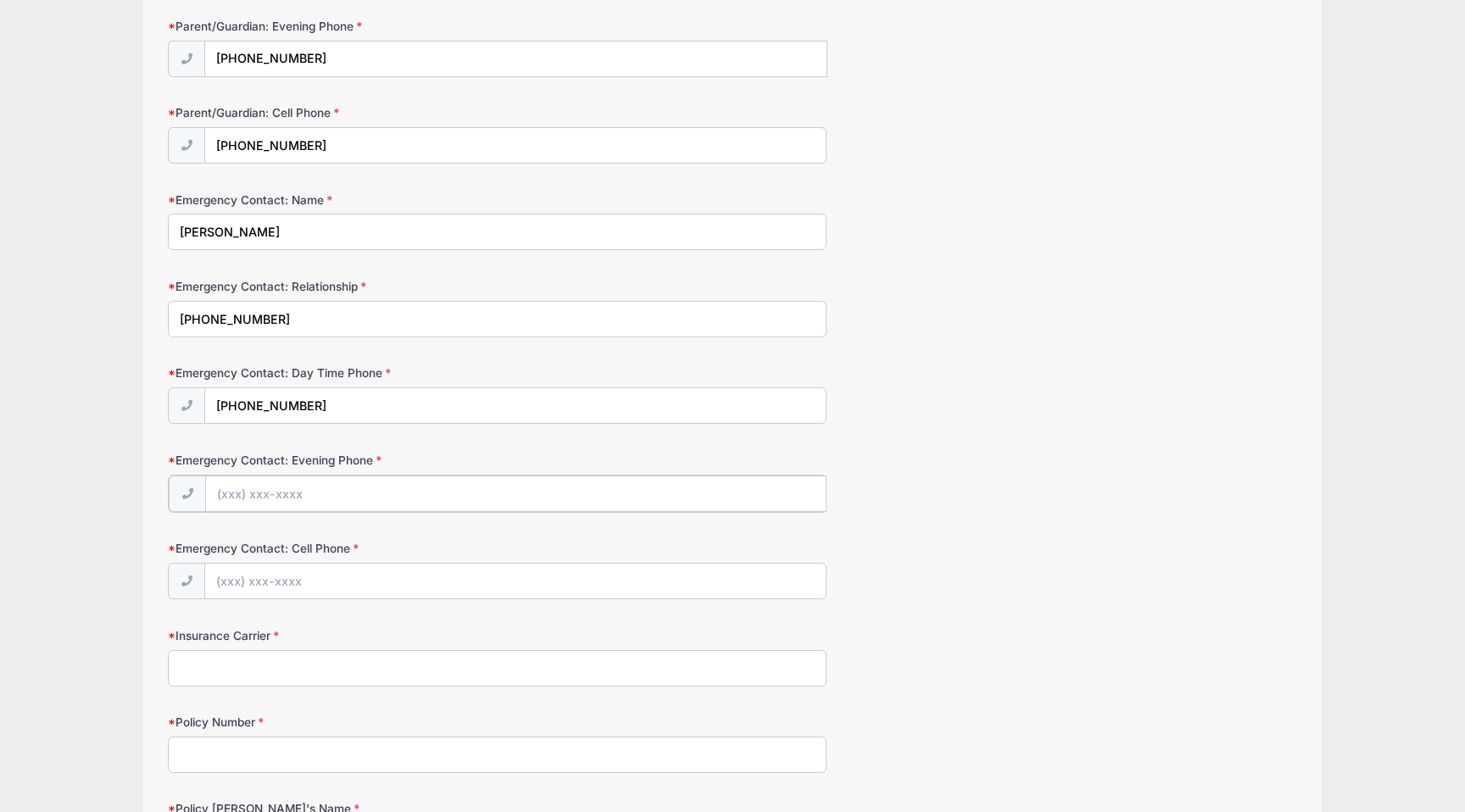
click at [236, 496] on input "Emergency Contact: Evening Phone" at bounding box center [516, 494] width 621 height 36
paste input "(617) 285-3392"
type input "(617) 285-3392"
click at [226, 574] on input "Emergency Contact: Cell Phone" at bounding box center [515, 580] width 620 height 36
paste input "(617) 285-3392"
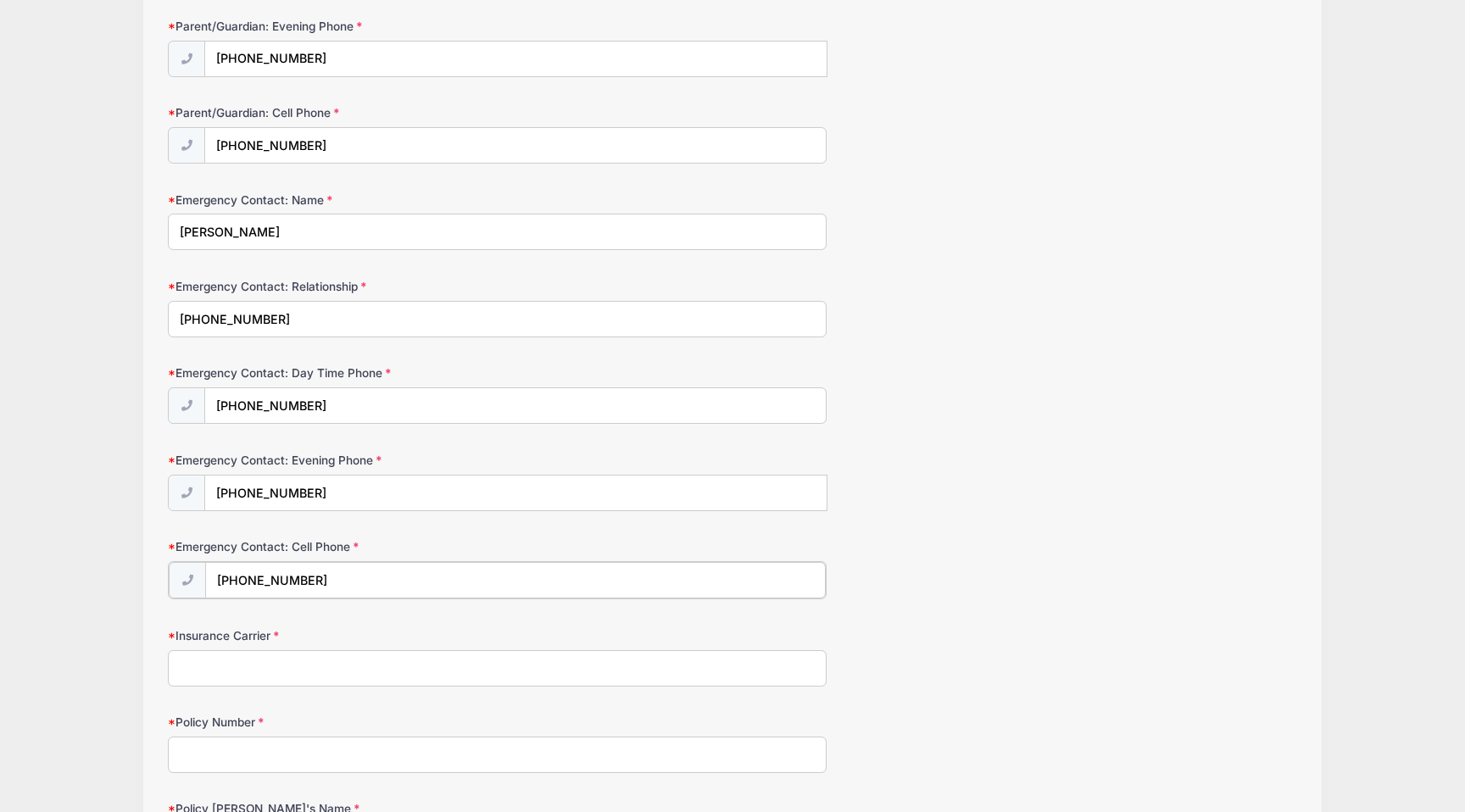
type input "(617) 285-3392"
click at [225, 667] on input "Insurance Carrier" at bounding box center [497, 667] width 659 height 36
type input "Unicare"
click at [225, 749] on input "Policy Number" at bounding box center [497, 754] width 659 height 36
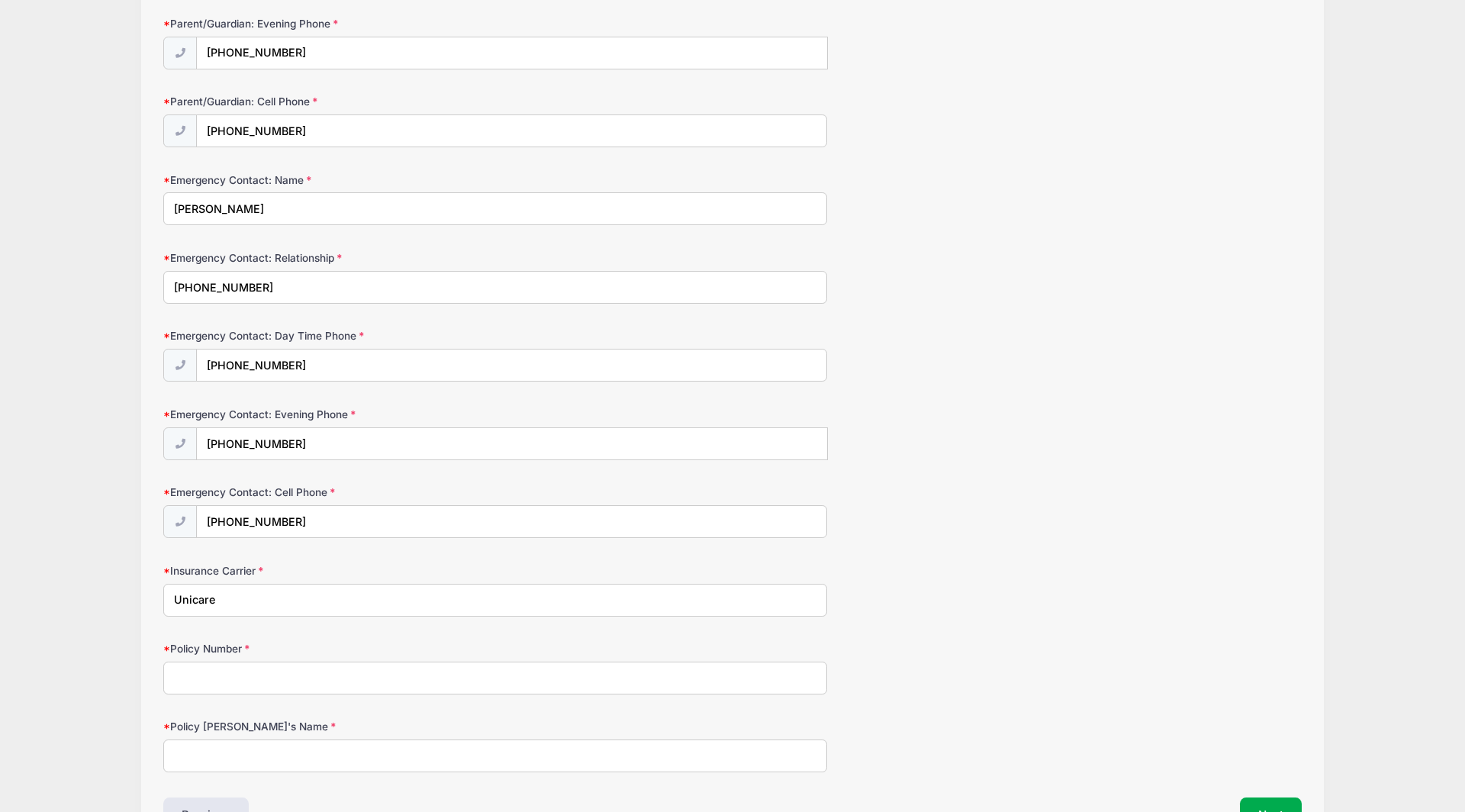
click at [187, 730] on input "Policy Holder's Name" at bounding box center [496, 755] width 664 height 33
type input "John O'Hearn"
click at [296, 681] on input "Policy Number" at bounding box center [496, 678] width 664 height 33
type input "098M85088"
click at [1264, 730] on button "Next" at bounding box center [1271, 814] width 62 height 35
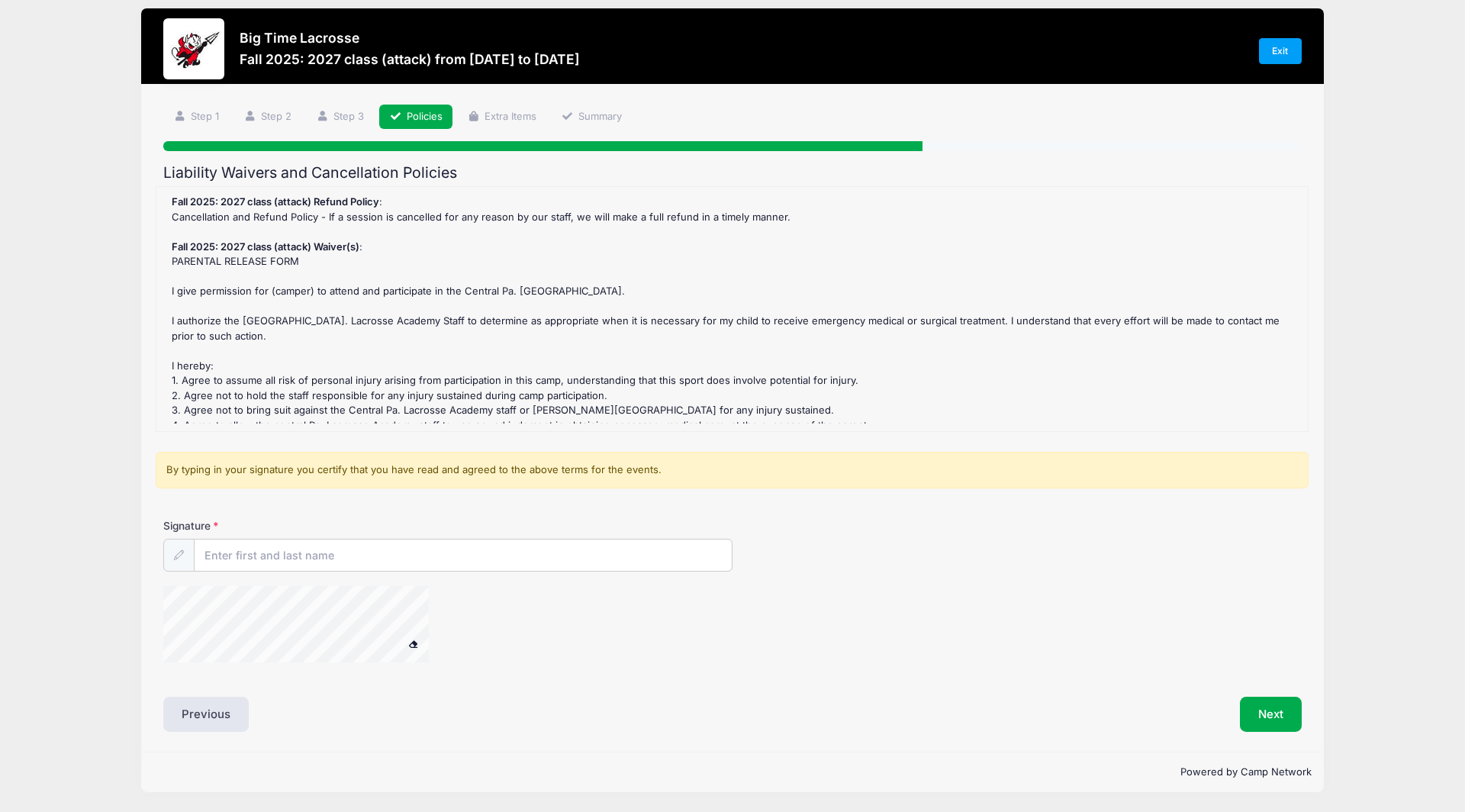
scroll to position [0, 0]
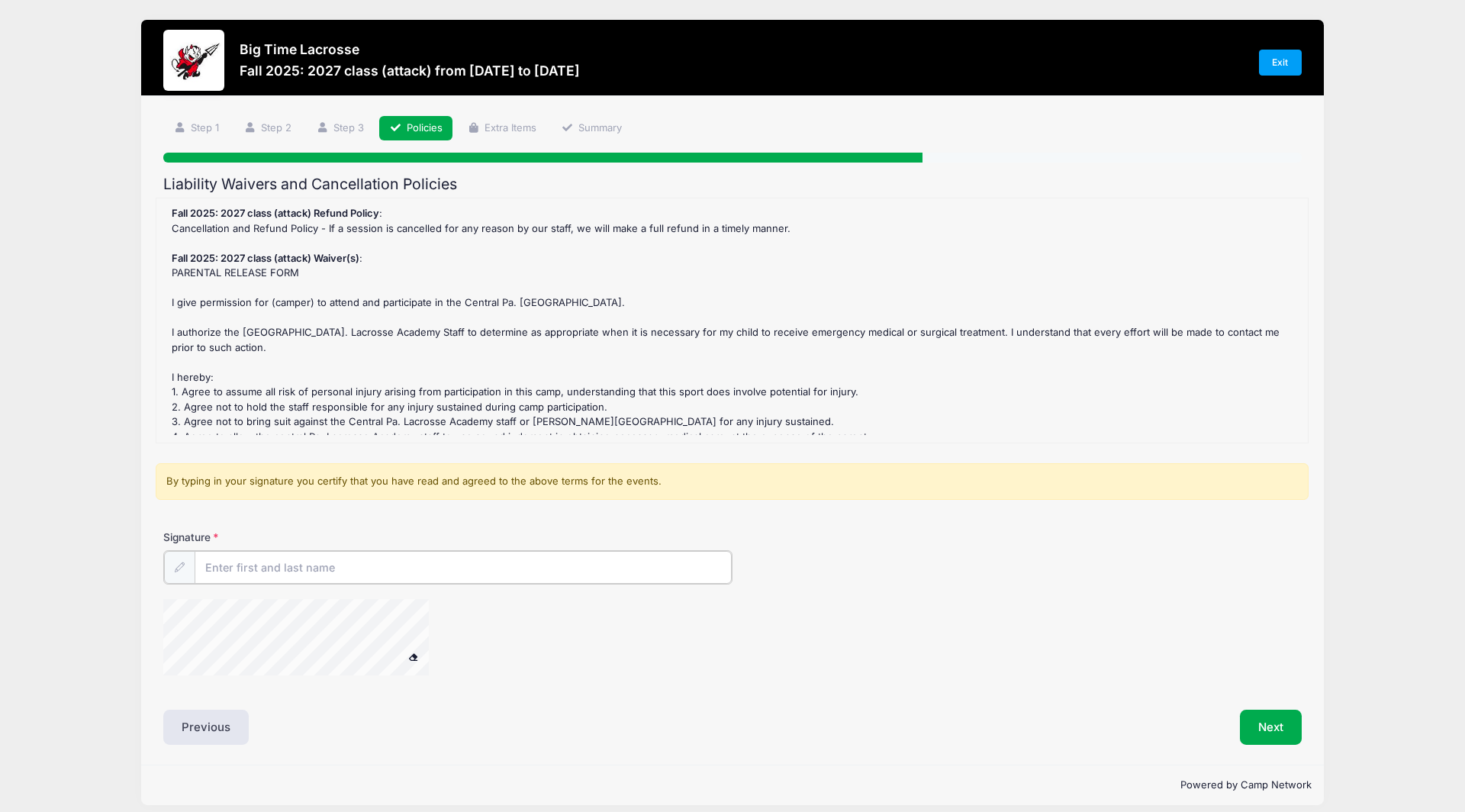
click at [325, 562] on input "Signature" at bounding box center [463, 567] width 537 height 33
type input "Eileen Doody O'Hearn"
click at [1251, 715] on button "Next" at bounding box center [1271, 725] width 62 height 35
click at [1023, 413] on div "Fall 2025: 2027 class (attack) Refund Policy : Cancellation and Refund Policy -…" at bounding box center [732, 320] width 1137 height 229
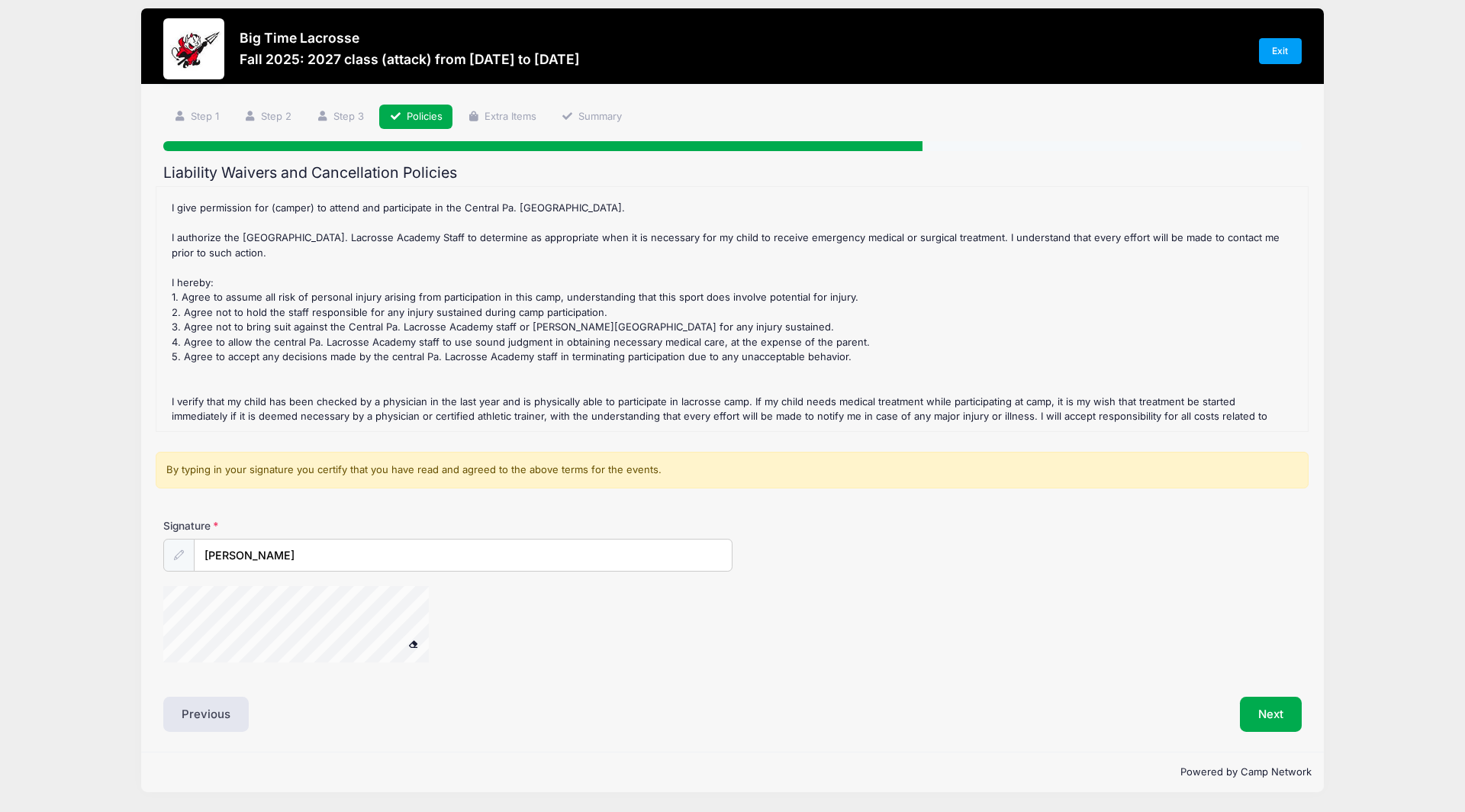
scroll to position [89, 0]
click at [551, 327] on div "Fall 2025: 2027 class (attack) Refund Policy : Cancellation and Refund Policy -…" at bounding box center [732, 309] width 1137 height 229
click at [261, 452] on div "By typing in your signature you certify that you have read and agreed to the ab…" at bounding box center [732, 470] width 1153 height 36
click at [1273, 697] on button "Next" at bounding box center [1271, 714] width 62 height 35
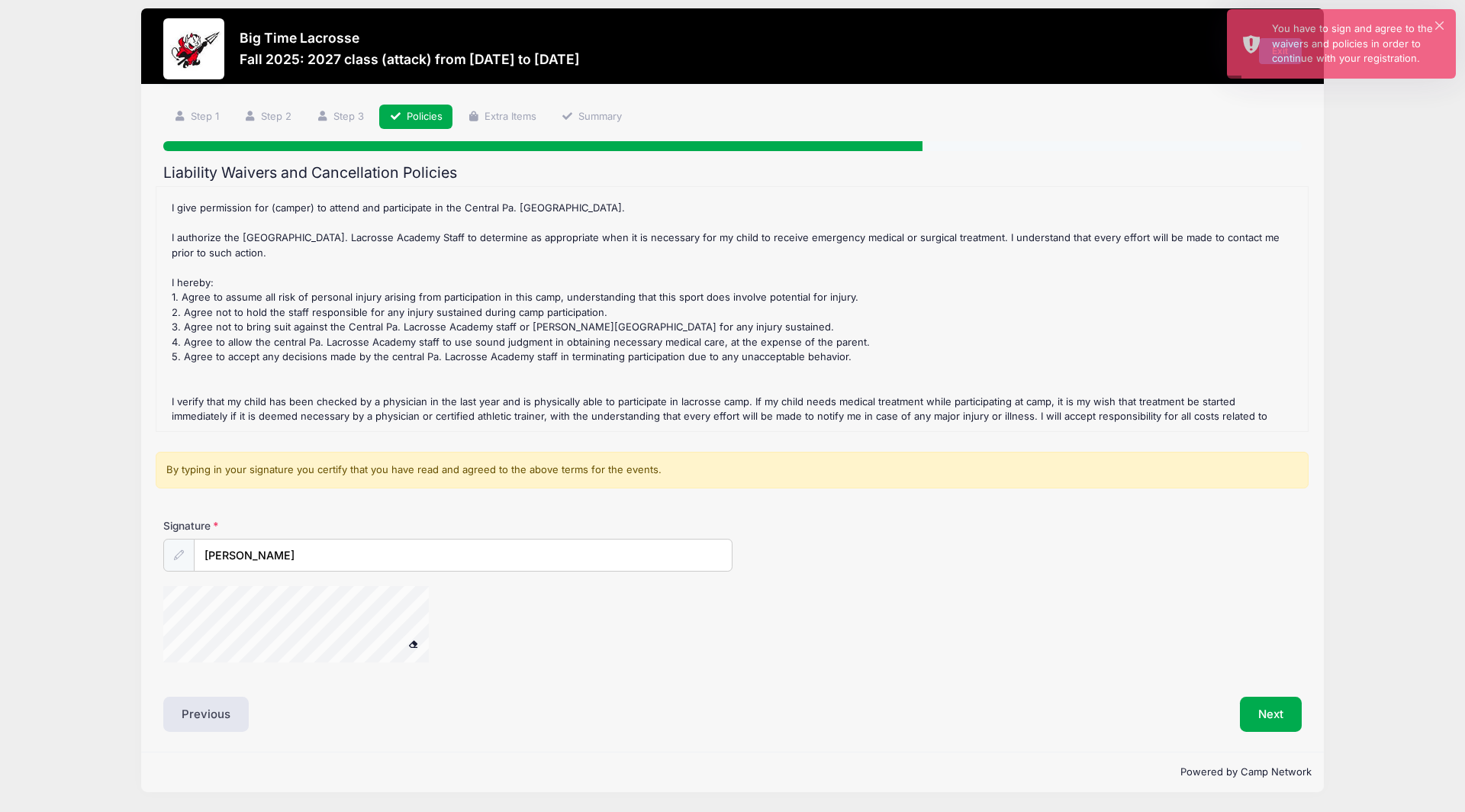
click at [604, 275] on div "Fall 2025: 2027 class (attack) Refund Policy : Cancellation and Refund Policy -…" at bounding box center [732, 309] width 1137 height 229
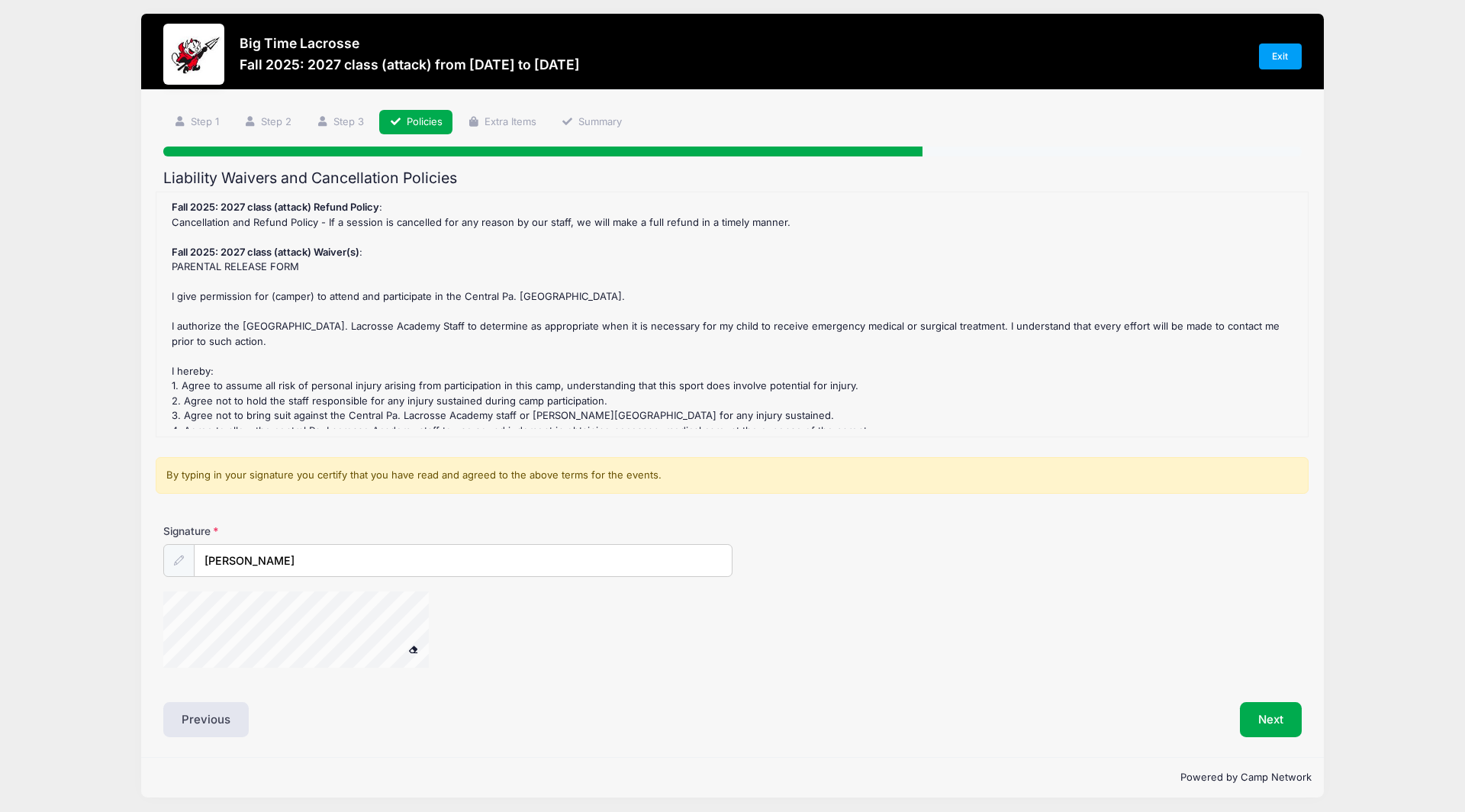
scroll to position [0, 0]
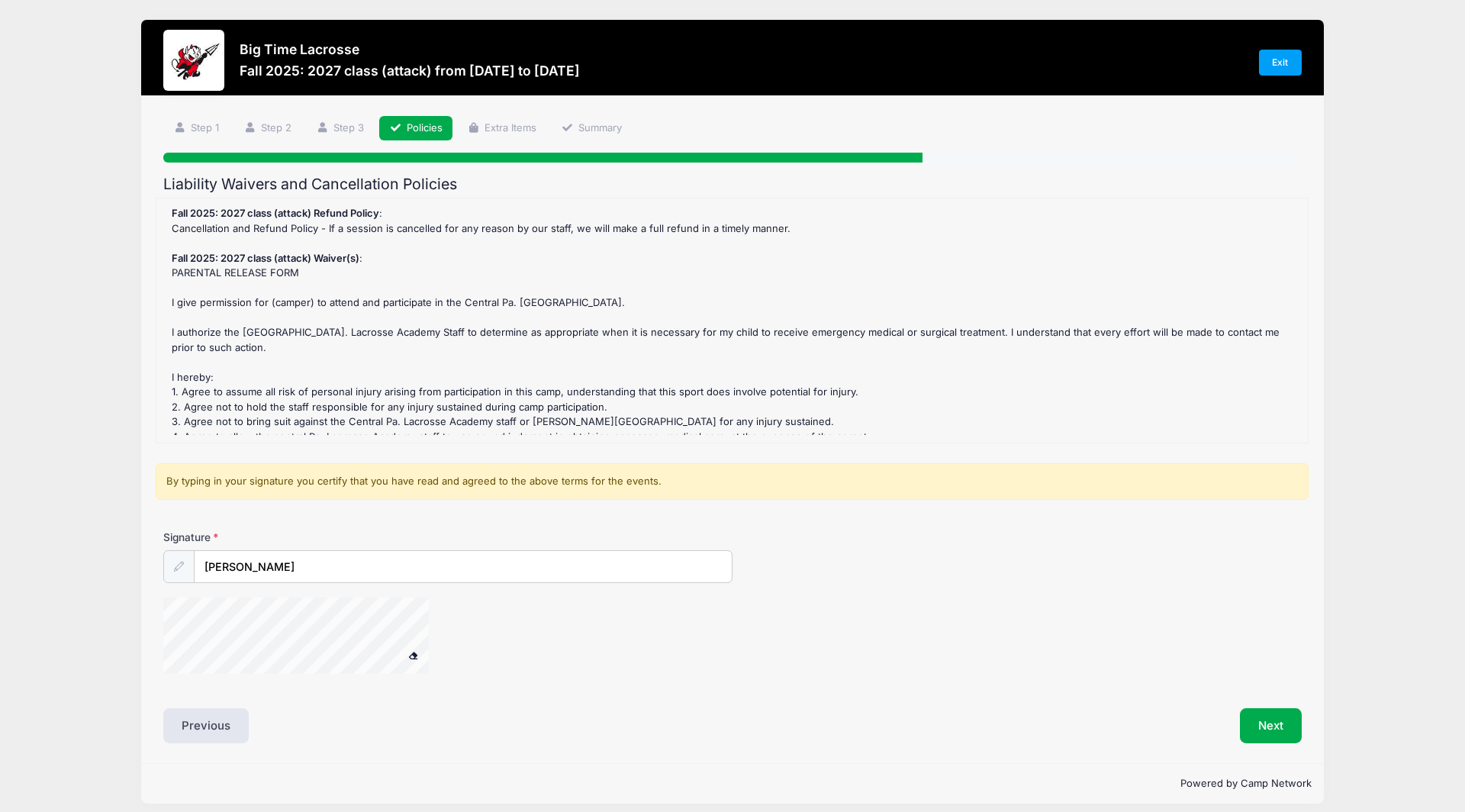
click at [591, 296] on div "Fall 2025: 2027 class (attack) Refund Policy : Cancellation and Refund Policy -…" at bounding box center [732, 320] width 1137 height 229
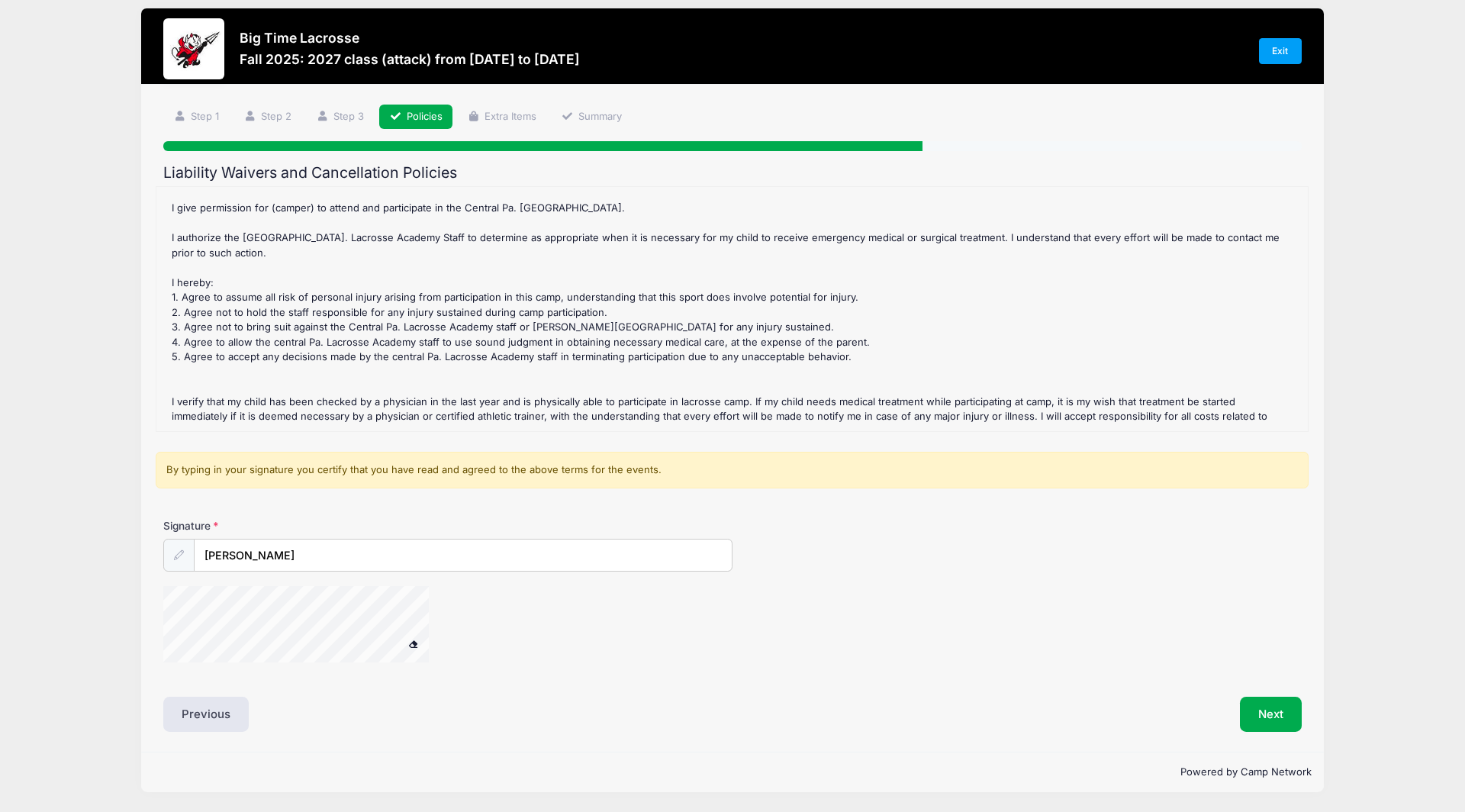
scroll to position [89, 0]
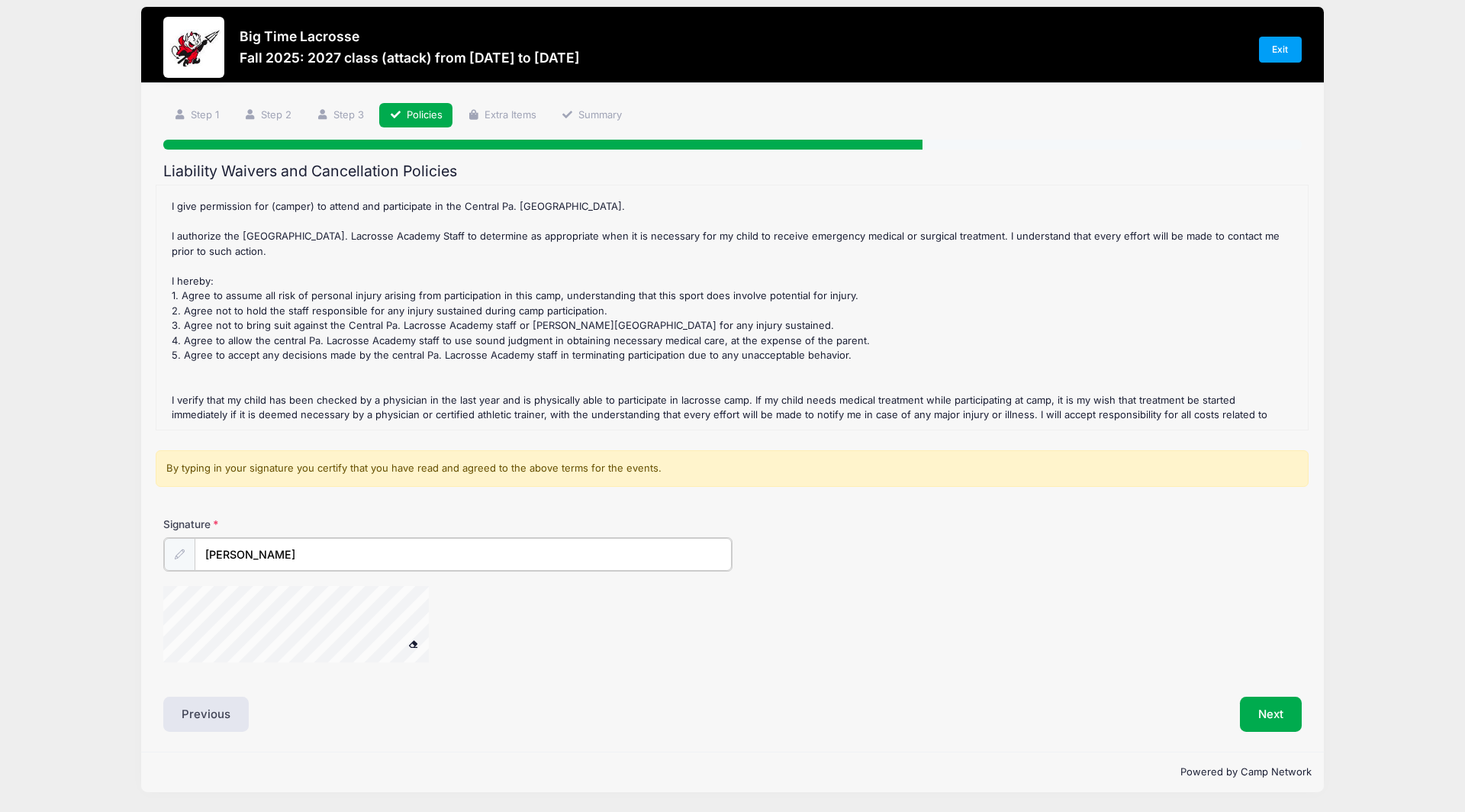
click at [287, 538] on input "Eileen Doody O'Hearn" at bounding box center [463, 554] width 537 height 33
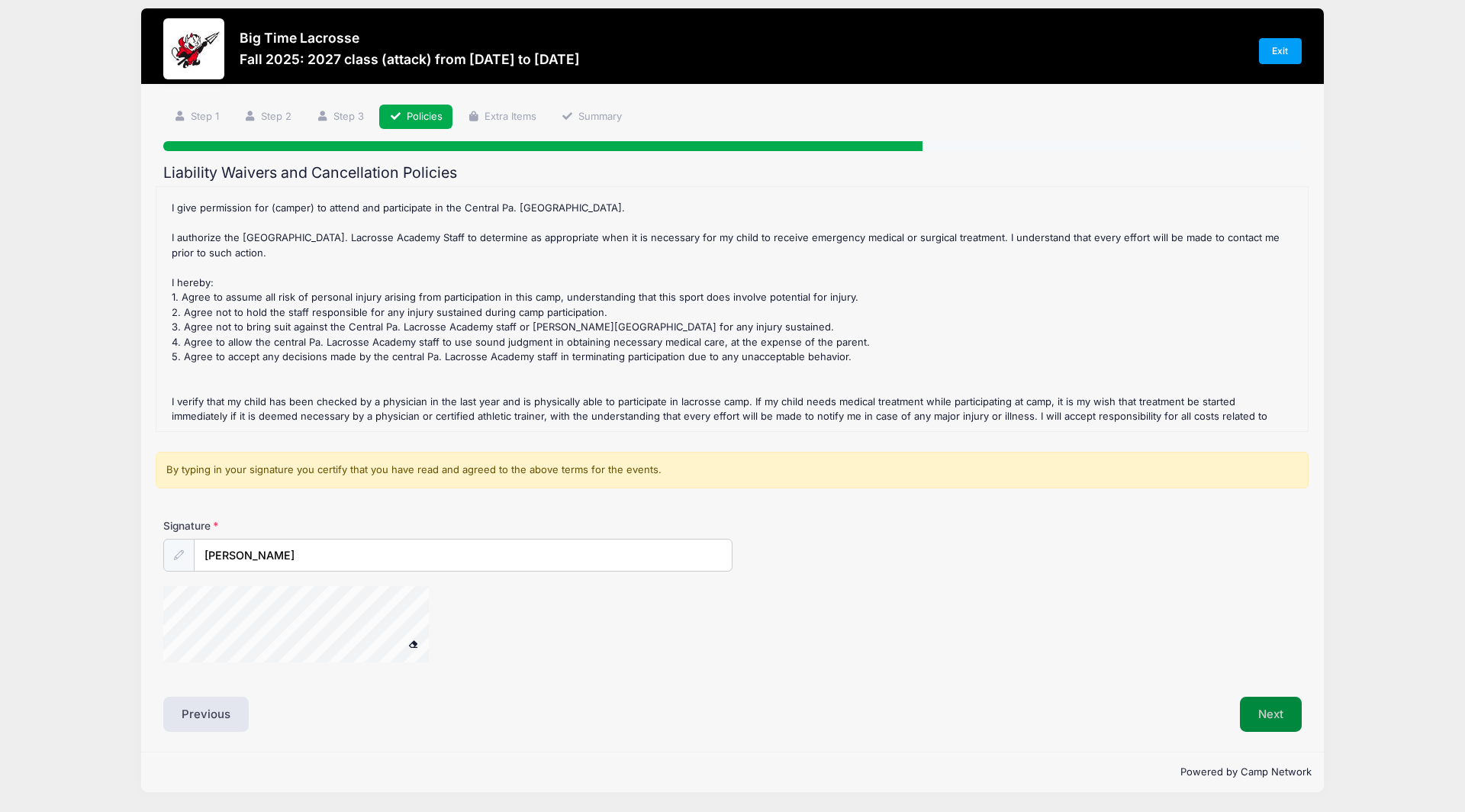
click at [1268, 697] on button "Next" at bounding box center [1271, 714] width 62 height 35
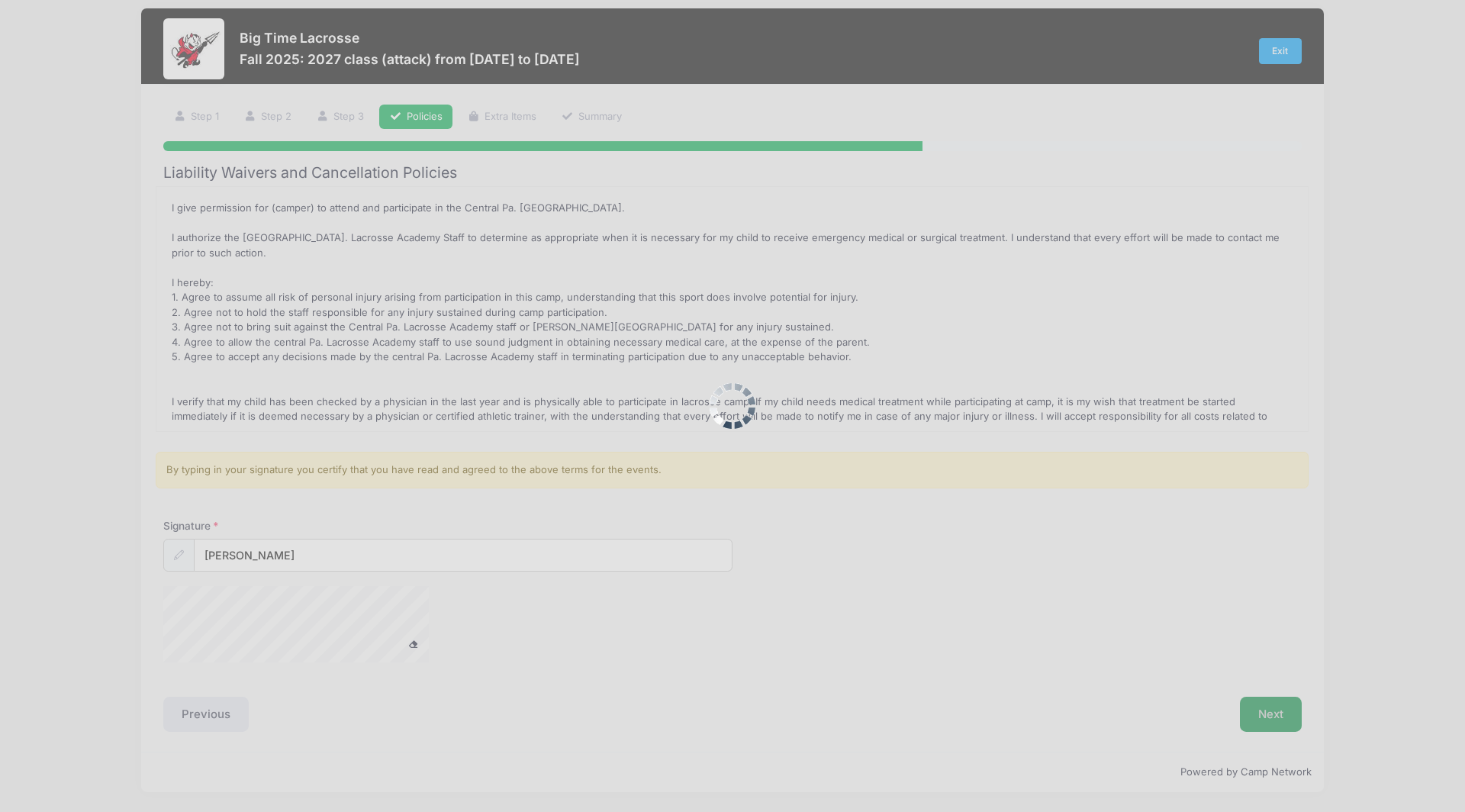
click at [1268, 633] on div at bounding box center [732, 406] width 1465 height 812
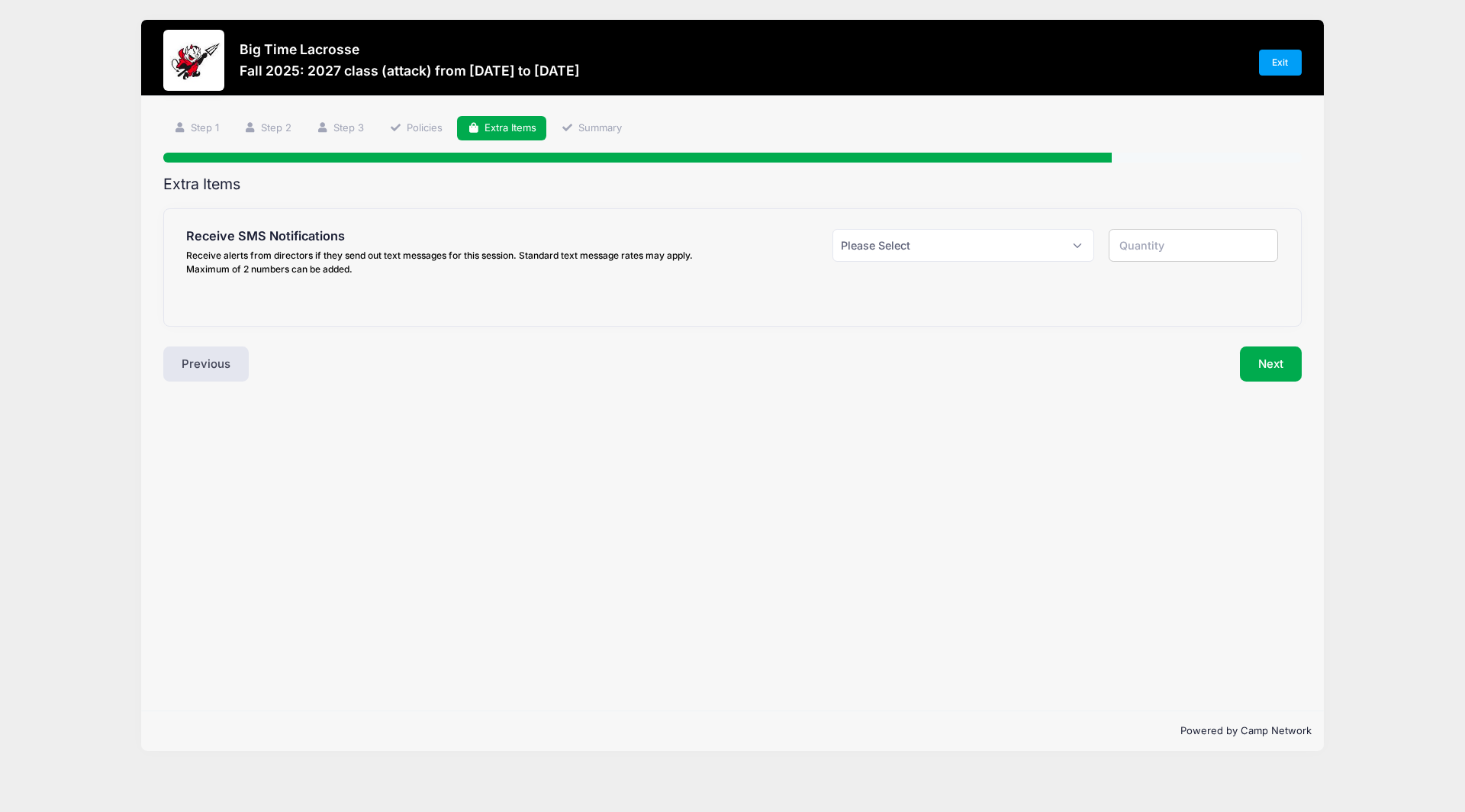
scroll to position [0, 0]
click at [938, 254] on select "Please Select Yes ($0.00) No" at bounding box center [963, 245] width 262 height 33
select select "1"
click at [832, 229] on select "Please Select Yes ($0.00) No" at bounding box center [963, 245] width 262 height 33
type input "1"
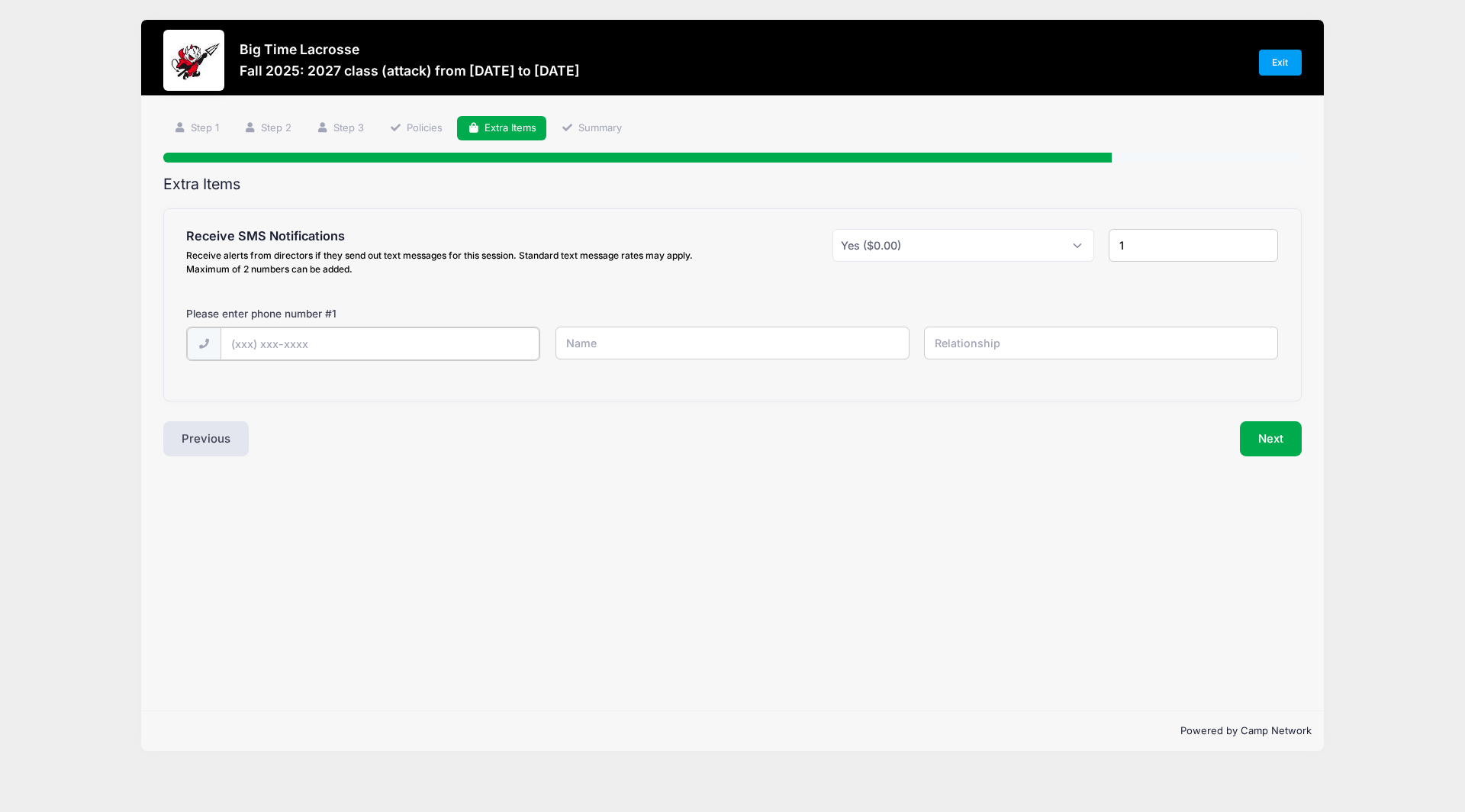
click at [422, 342] on input "text" at bounding box center [380, 344] width 320 height 33
type input "(617) 460-3501"
click at [945, 339] on input "text" at bounding box center [1101, 343] width 354 height 33
click at [774, 336] on input "Eileen Doody" at bounding box center [732, 343] width 354 height 33
type input "Eileen Doody O'Hearn"
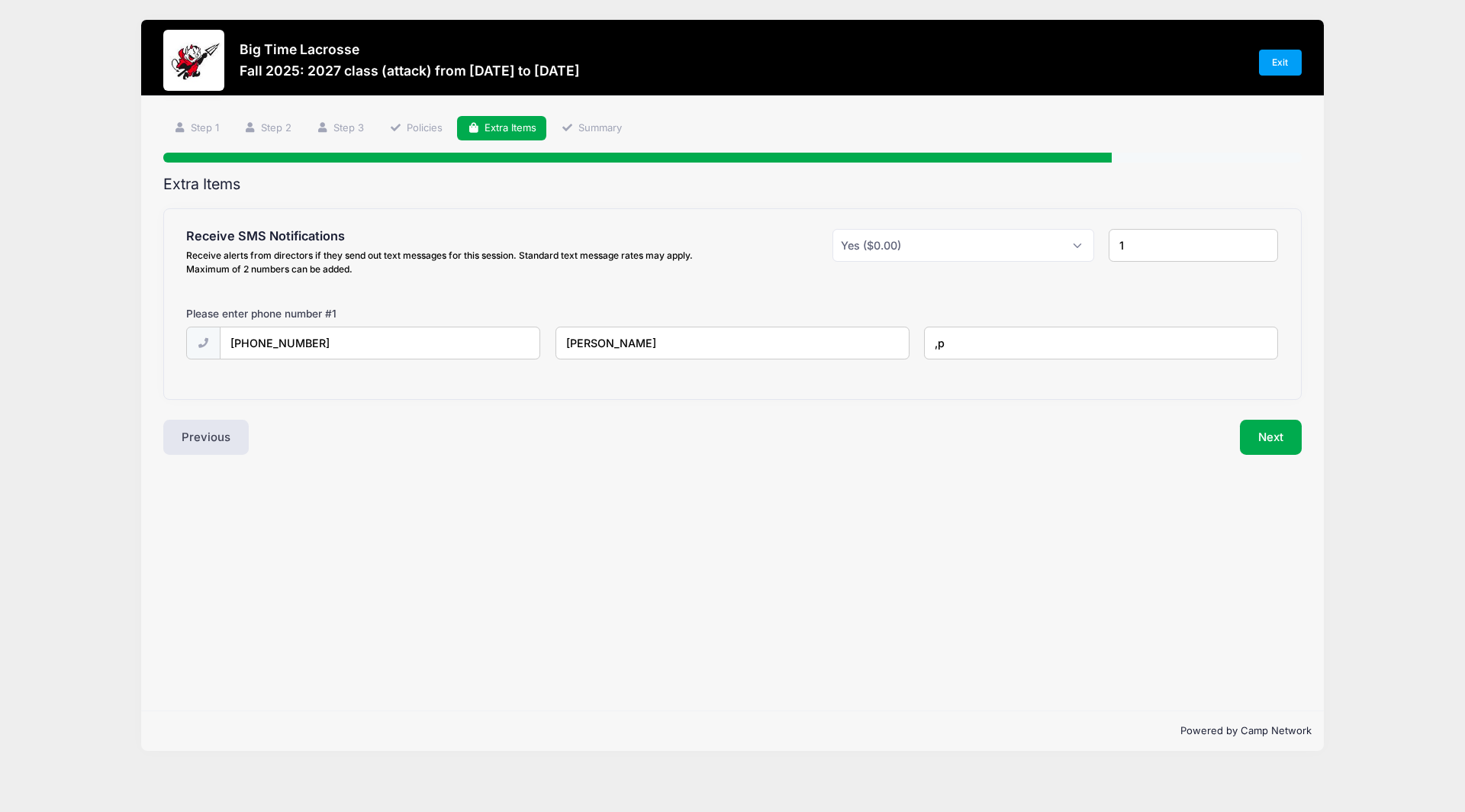
type input ","
type input "mother"
click at [1279, 440] on button "Next" at bounding box center [1271, 437] width 62 height 35
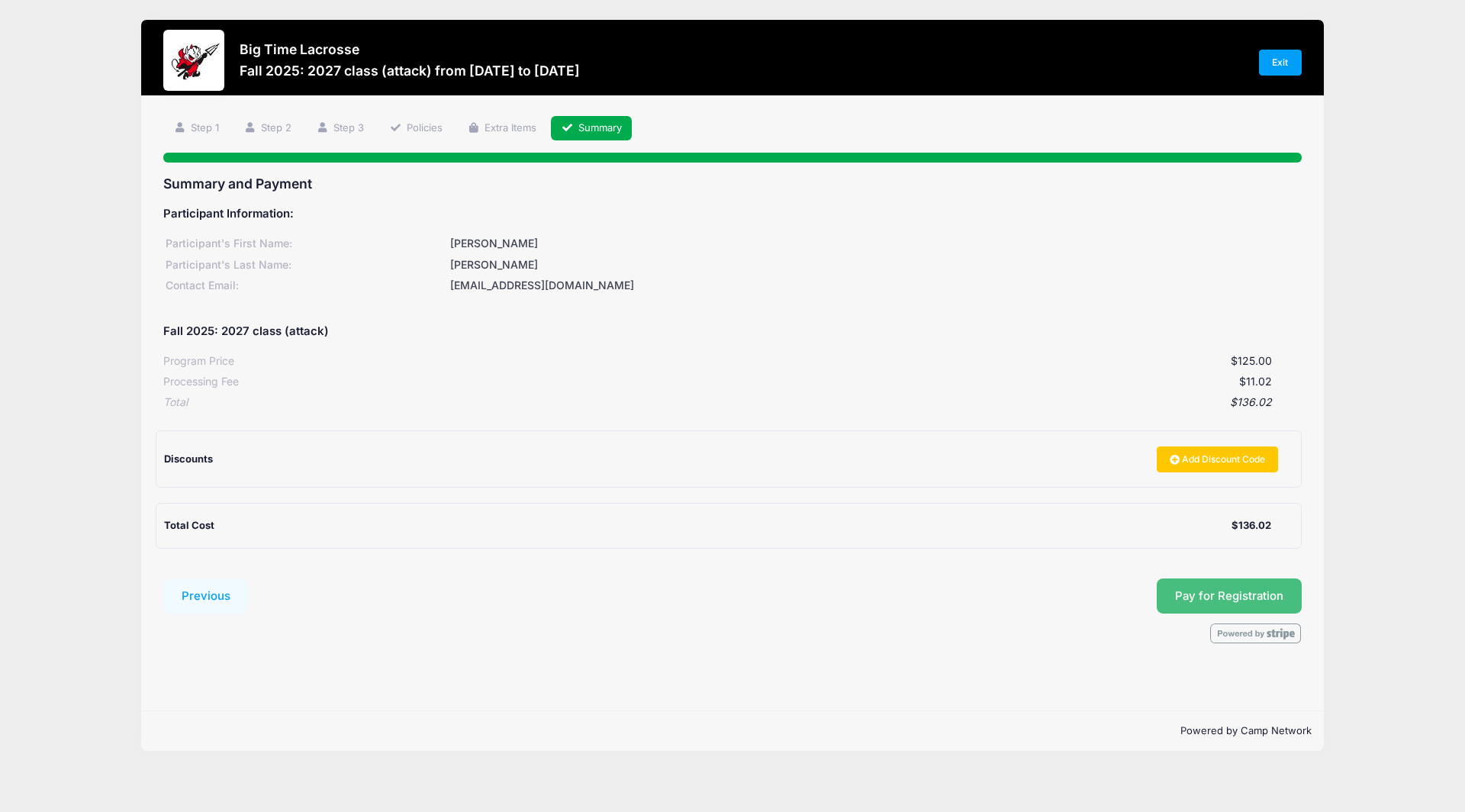
click at [1236, 590] on button "Pay for Registration" at bounding box center [1229, 595] width 145 height 35
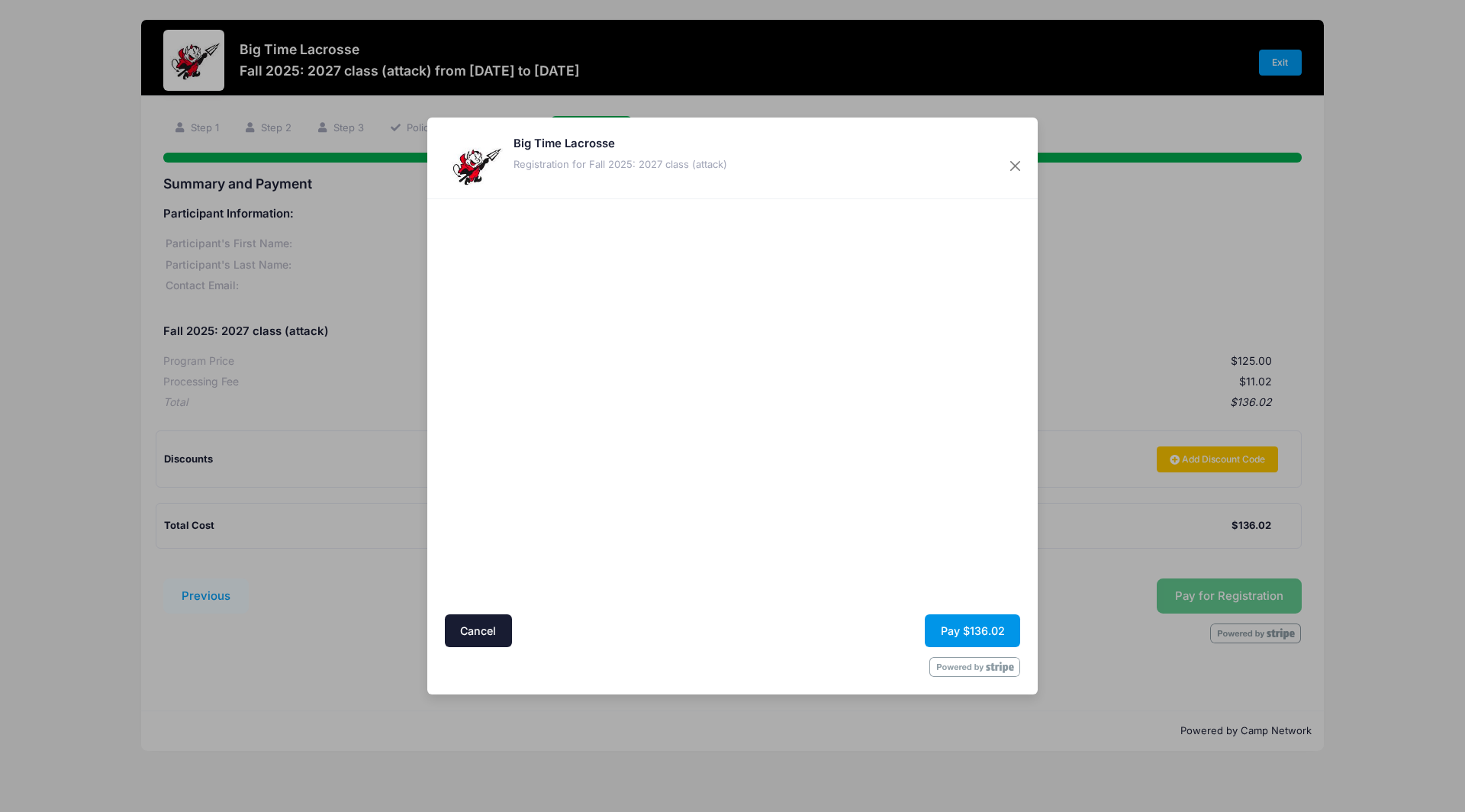
click at [962, 622] on button "Pay $136.02" at bounding box center [973, 630] width 95 height 33
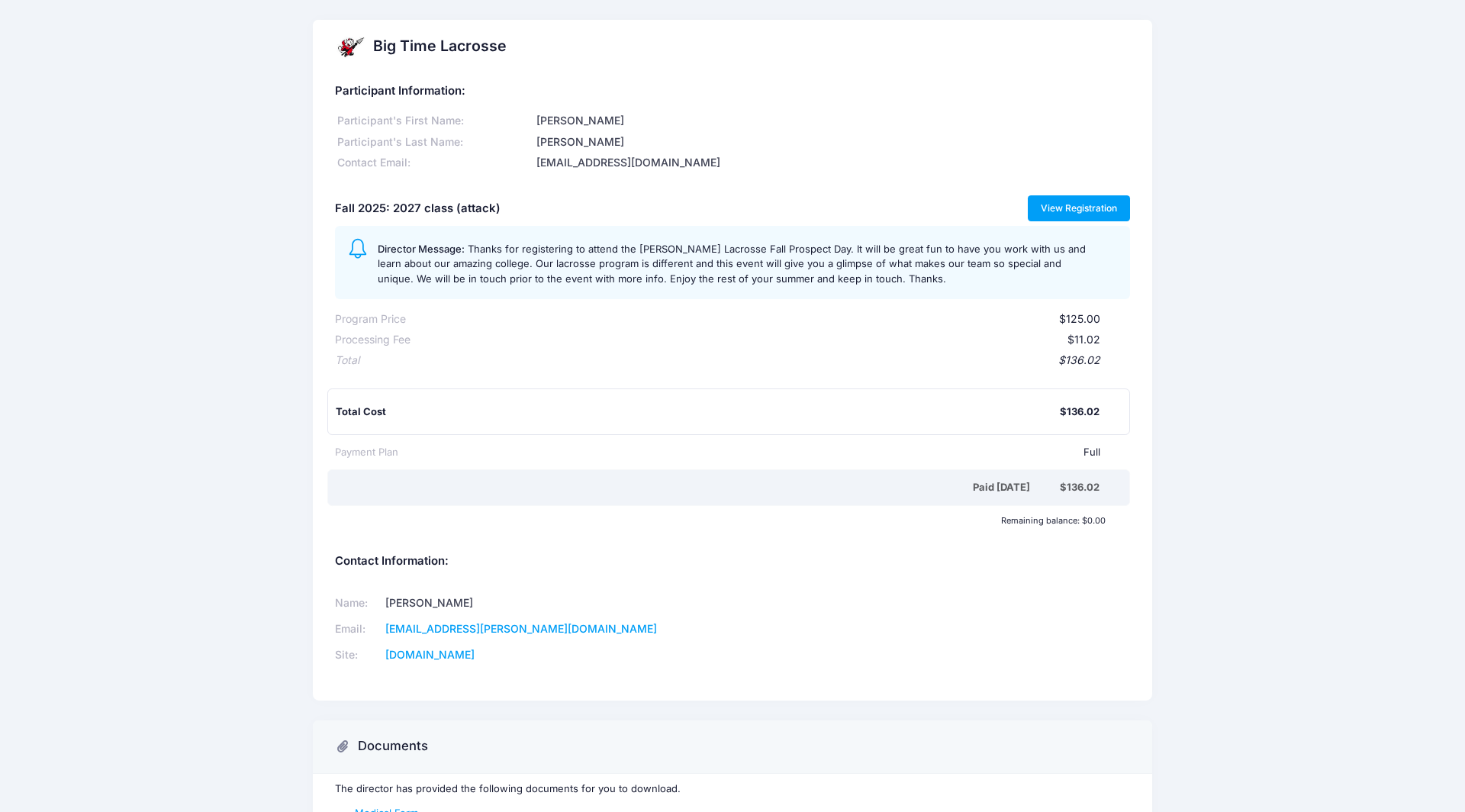
click at [1072, 213] on link "View Registration" at bounding box center [1079, 208] width 103 height 26
